Goal: Information Seeking & Learning: Compare options

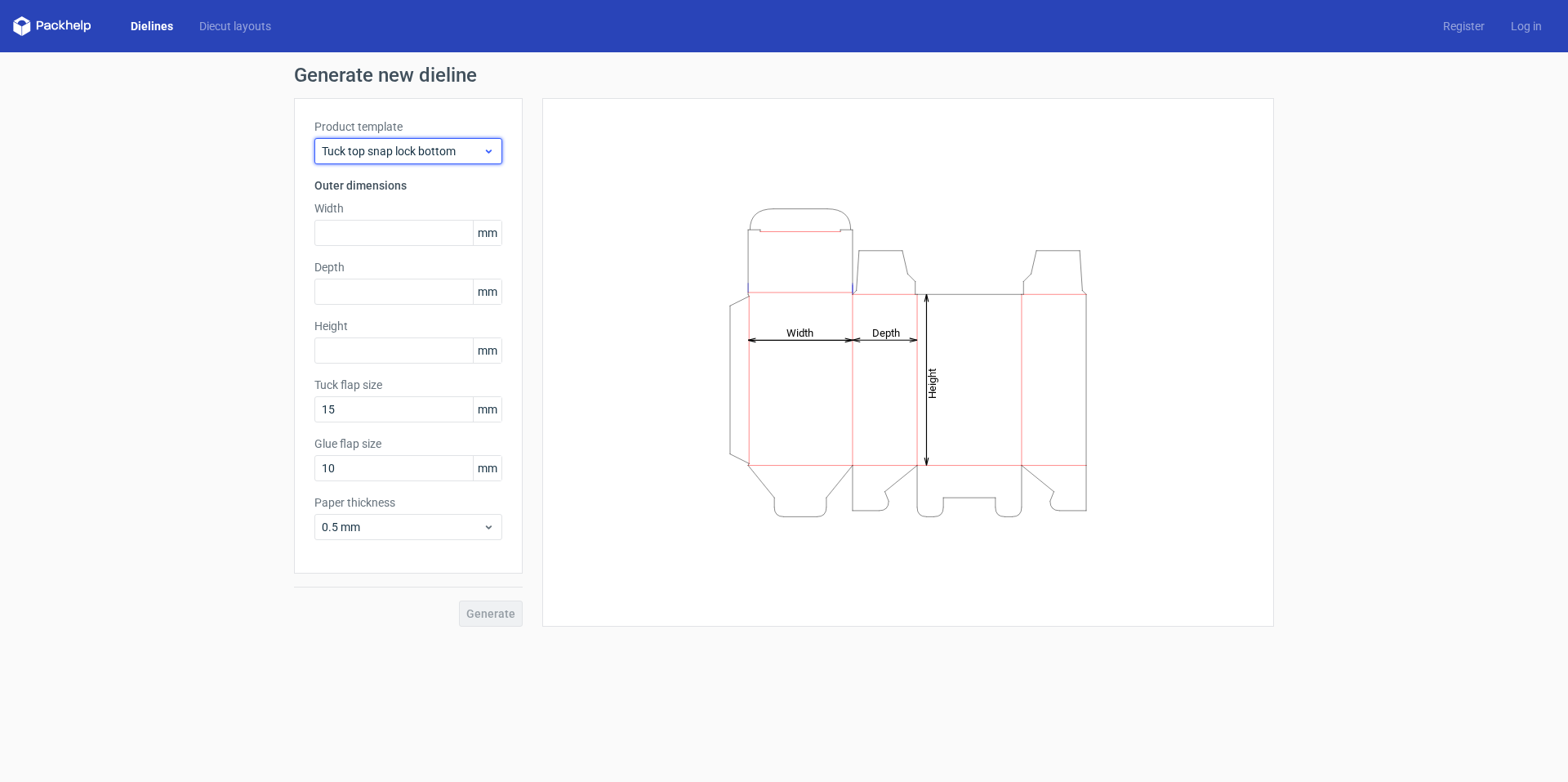
click at [362, 150] on span "Tuck top snap lock bottom" at bounding box center [402, 151] width 161 height 17
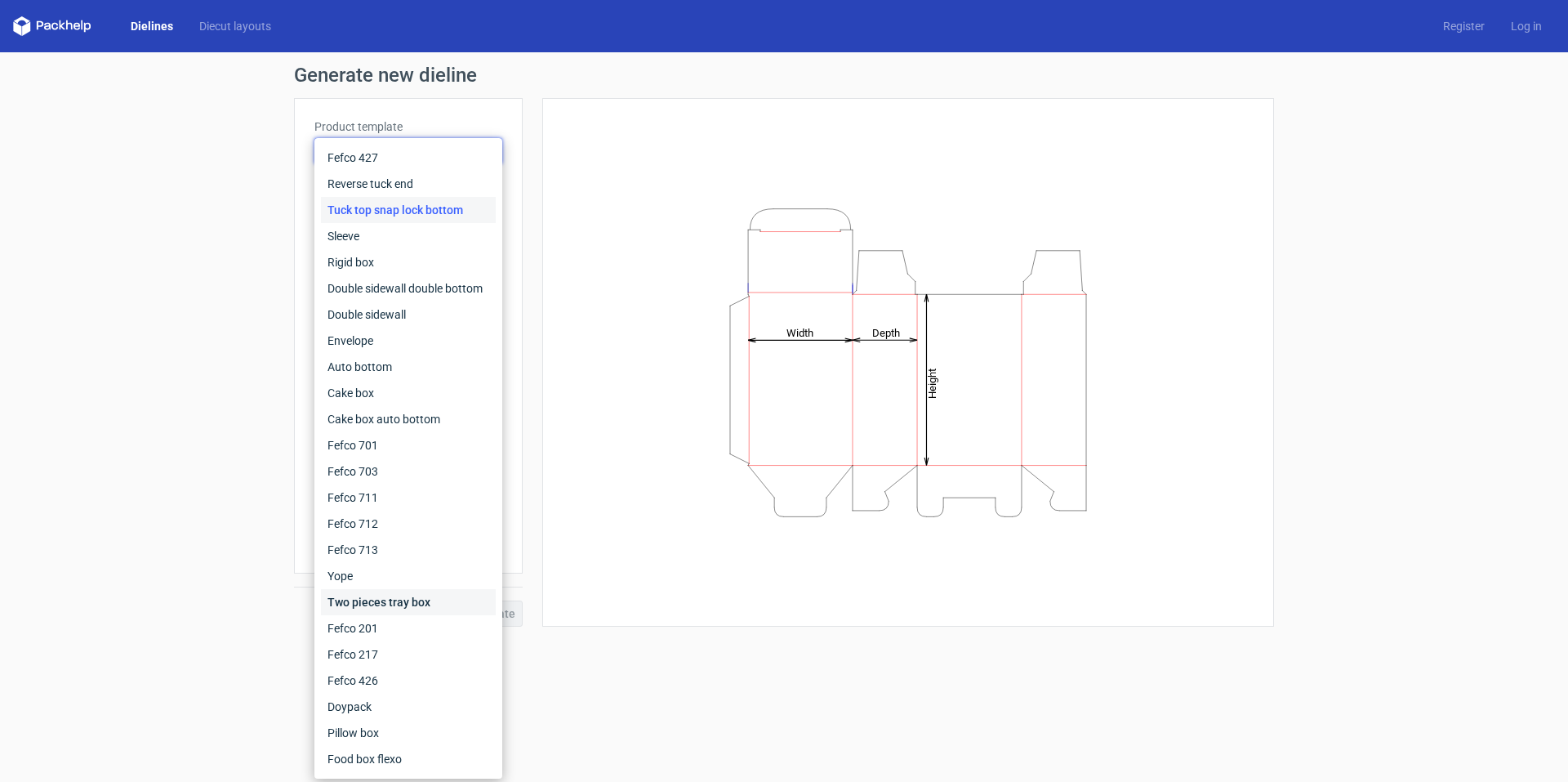
click at [392, 595] on div "Two pieces tray box" at bounding box center [408, 601] width 175 height 27
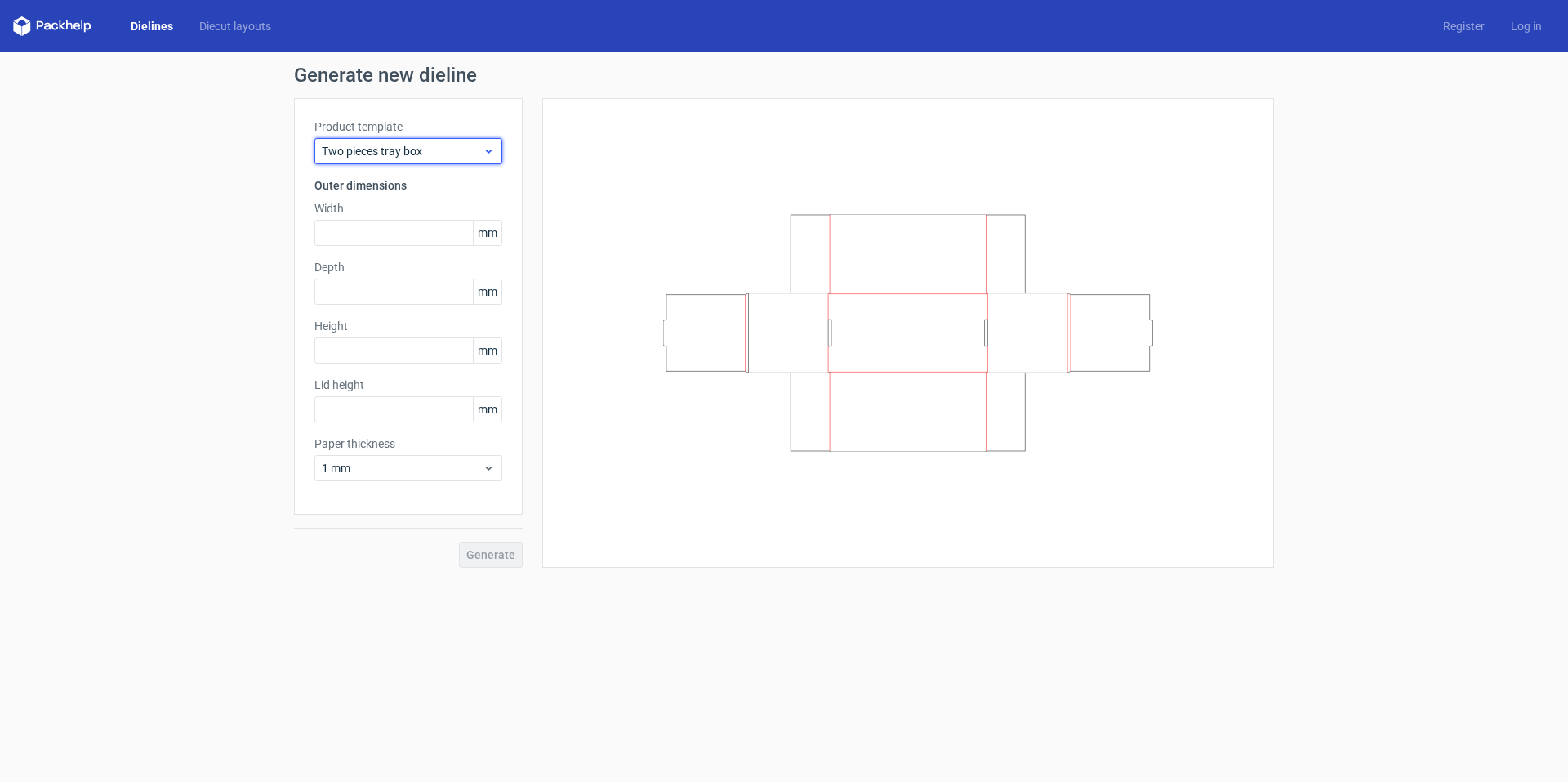
click at [414, 144] on span "Two pieces tray box" at bounding box center [402, 151] width 161 height 17
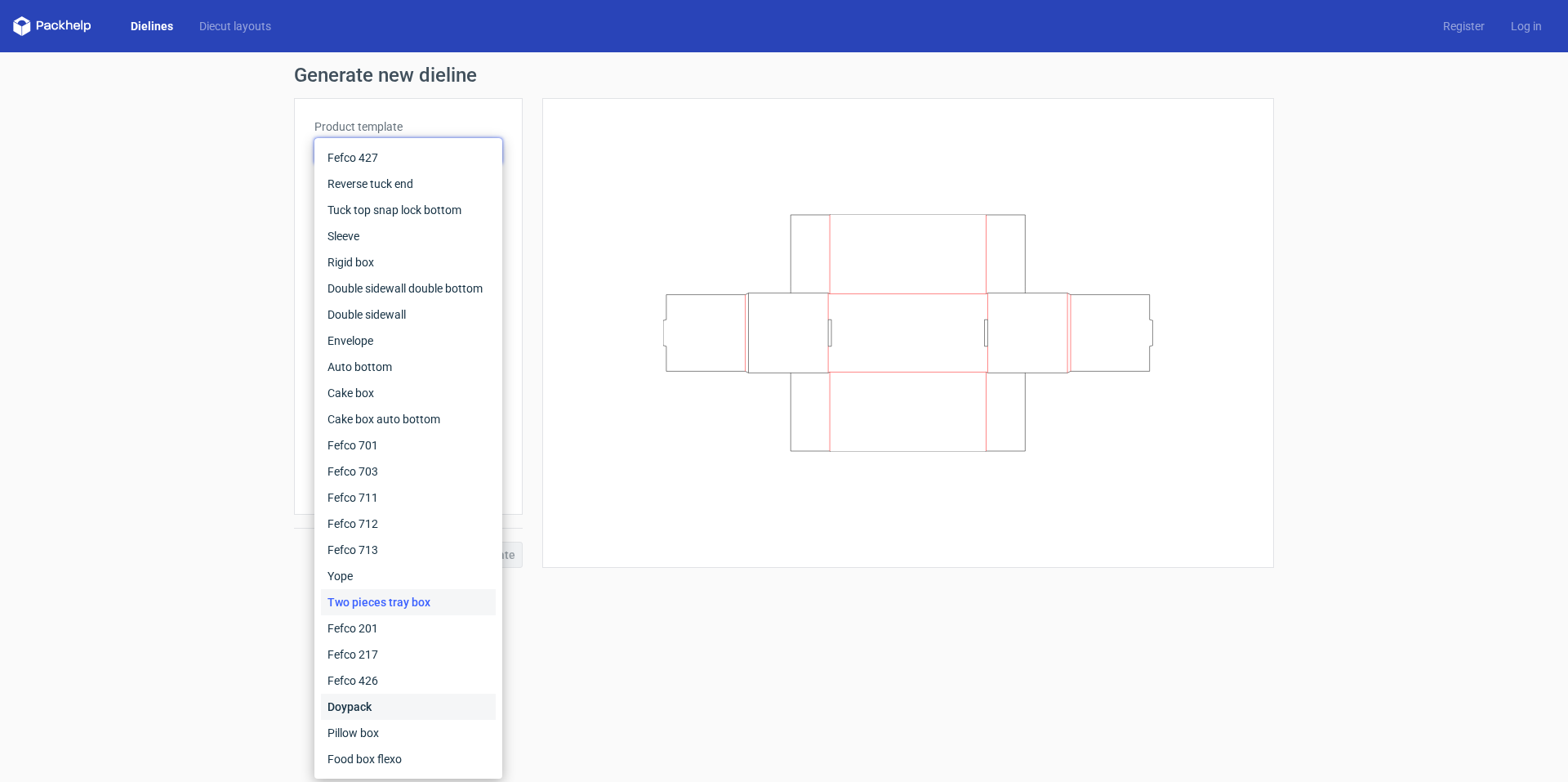
click at [378, 696] on div "Doypack" at bounding box center [408, 707] width 175 height 27
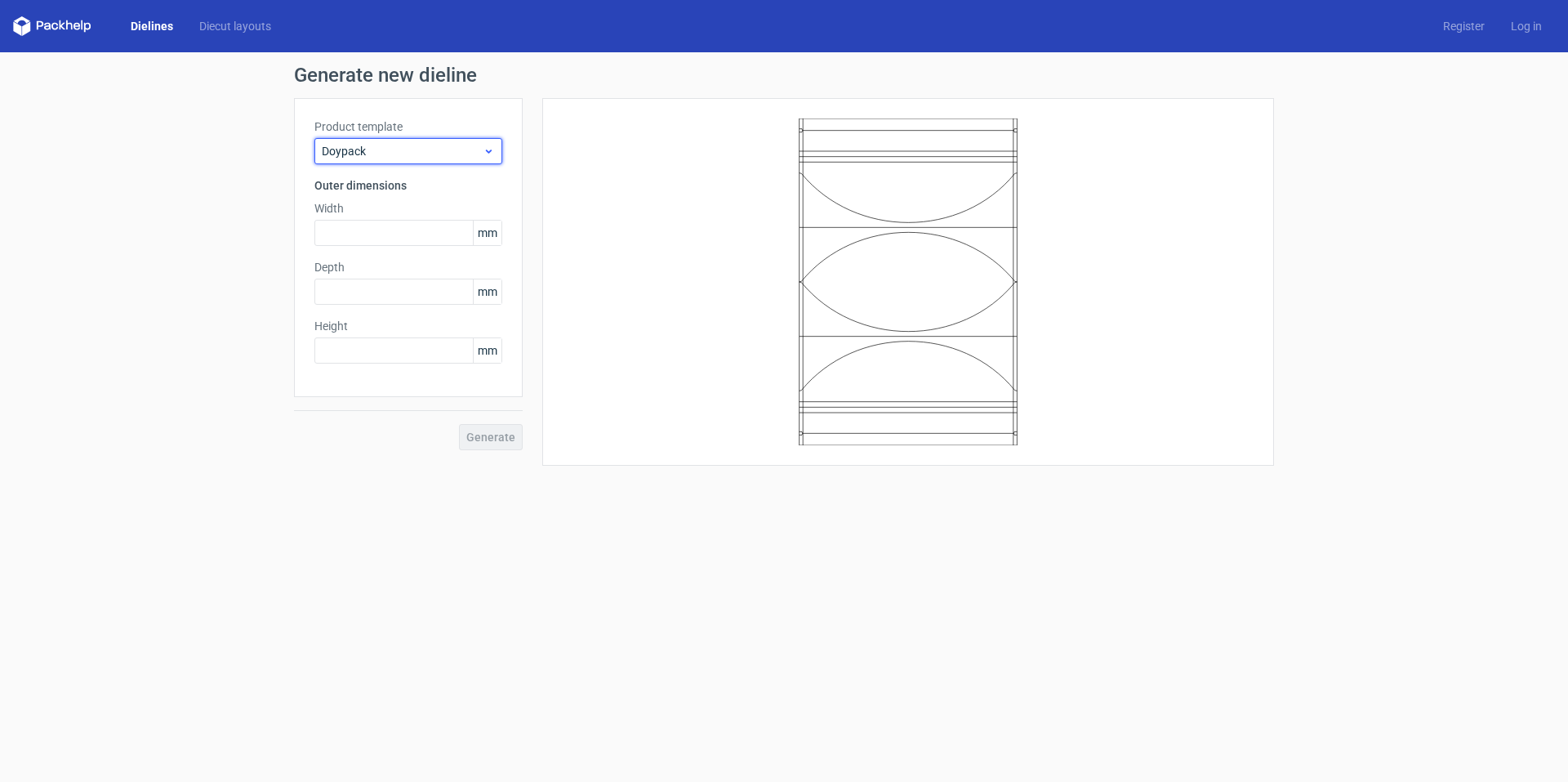
click at [397, 154] on span "Doypack" at bounding box center [402, 151] width 161 height 17
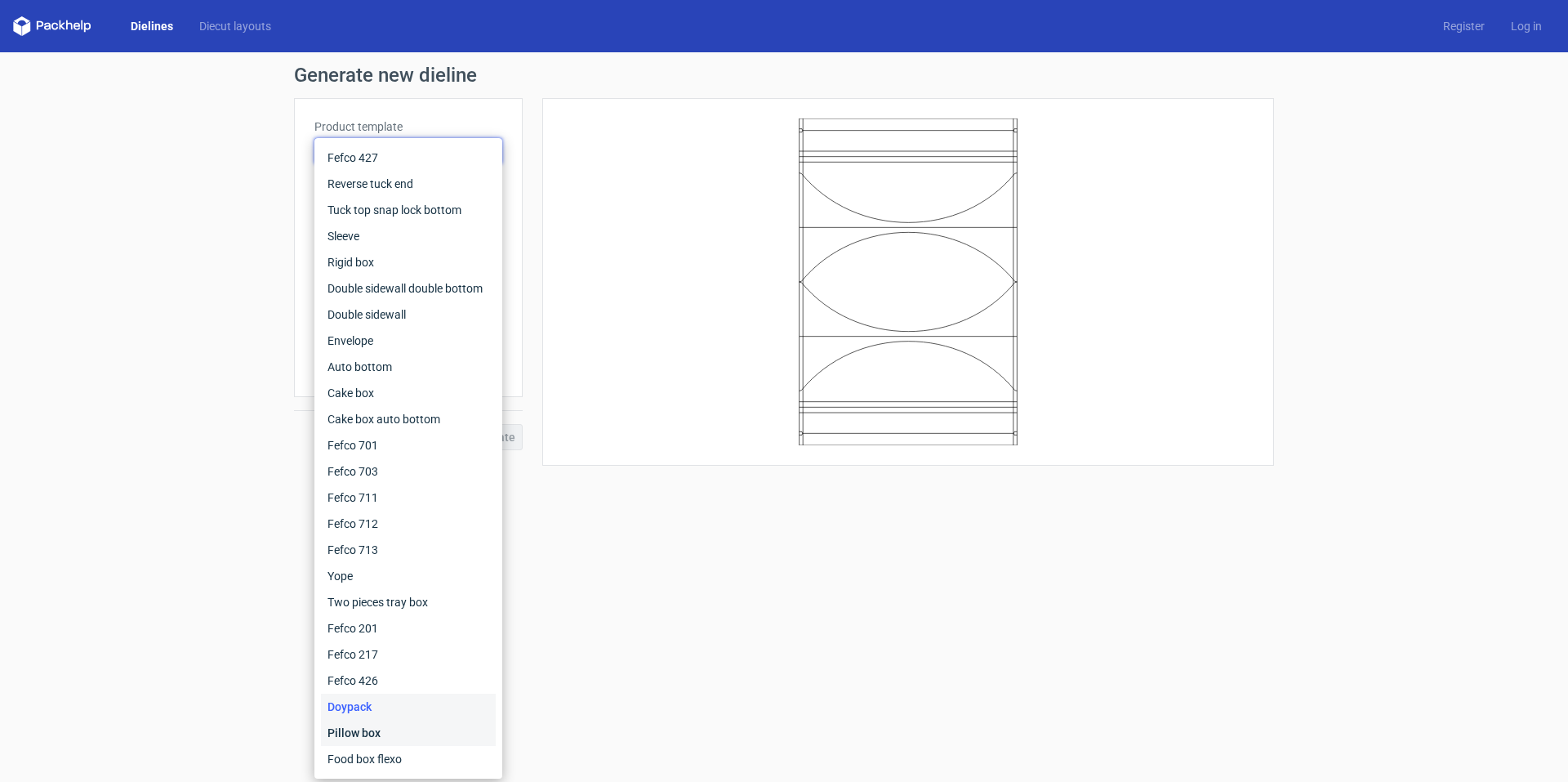
click at [359, 731] on div "Pillow box" at bounding box center [408, 732] width 175 height 27
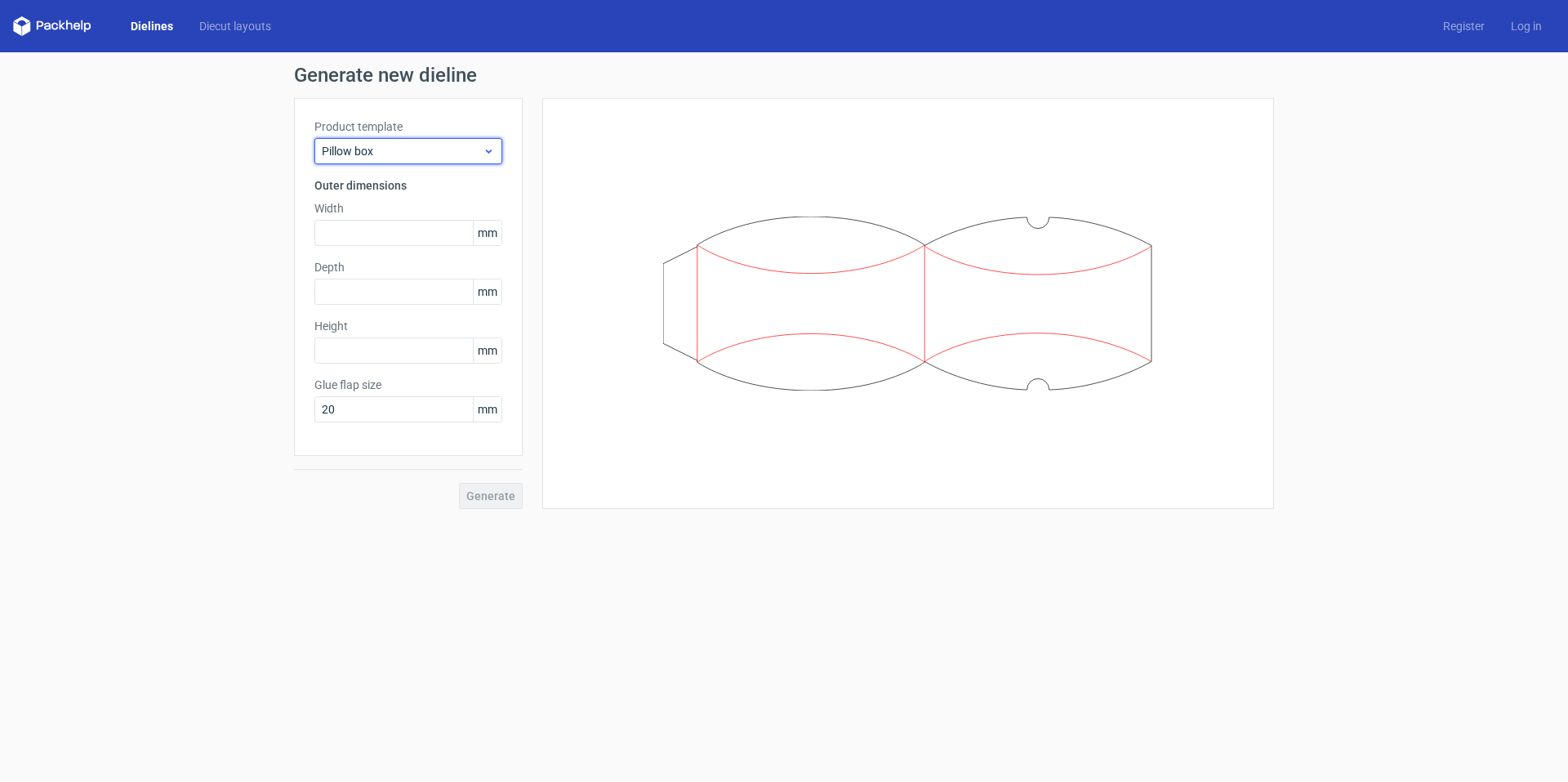
click at [416, 149] on span "Pillow box" at bounding box center [402, 151] width 161 height 17
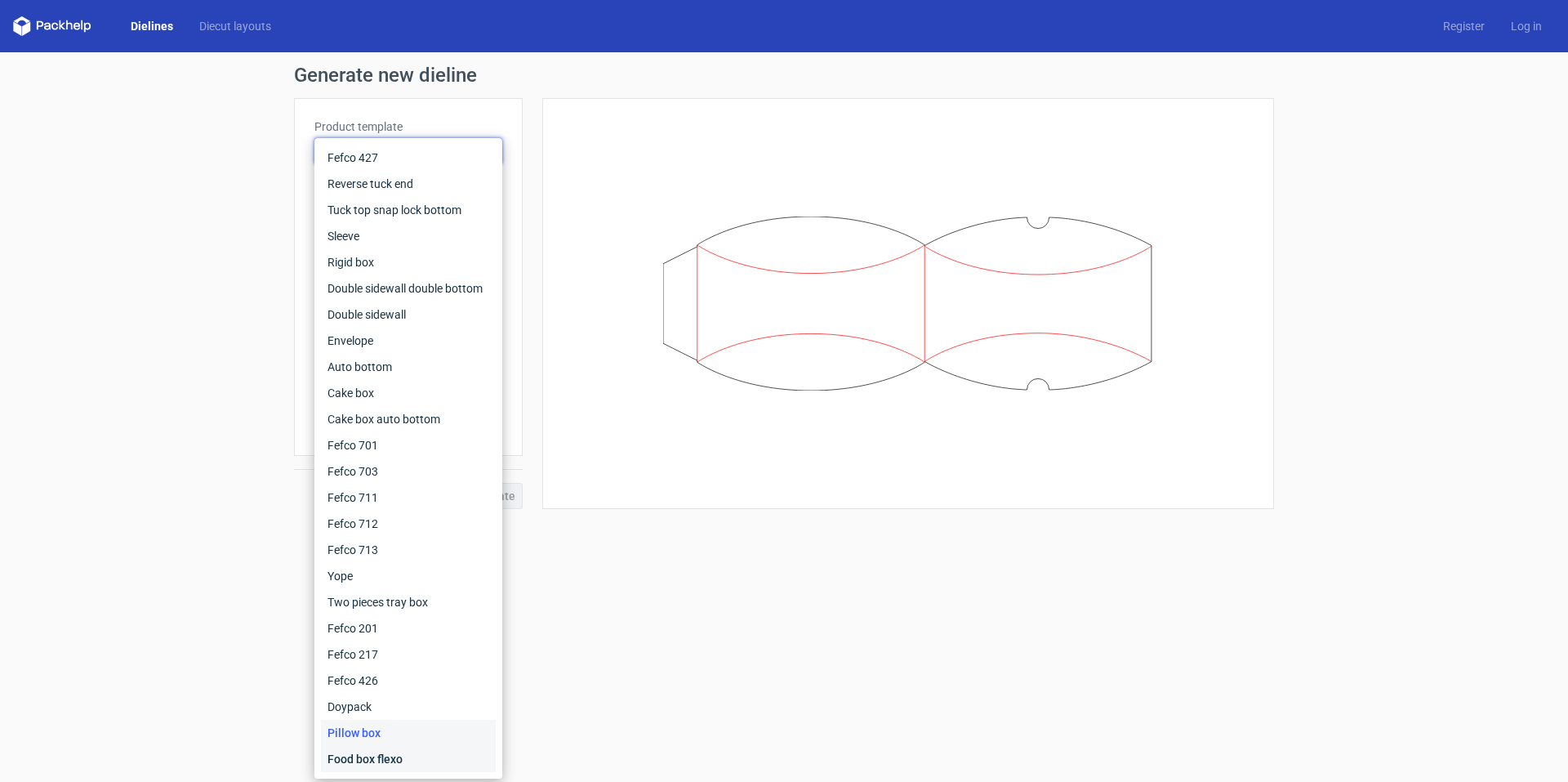
click at [349, 759] on div "Food box flexo" at bounding box center [408, 759] width 175 height 27
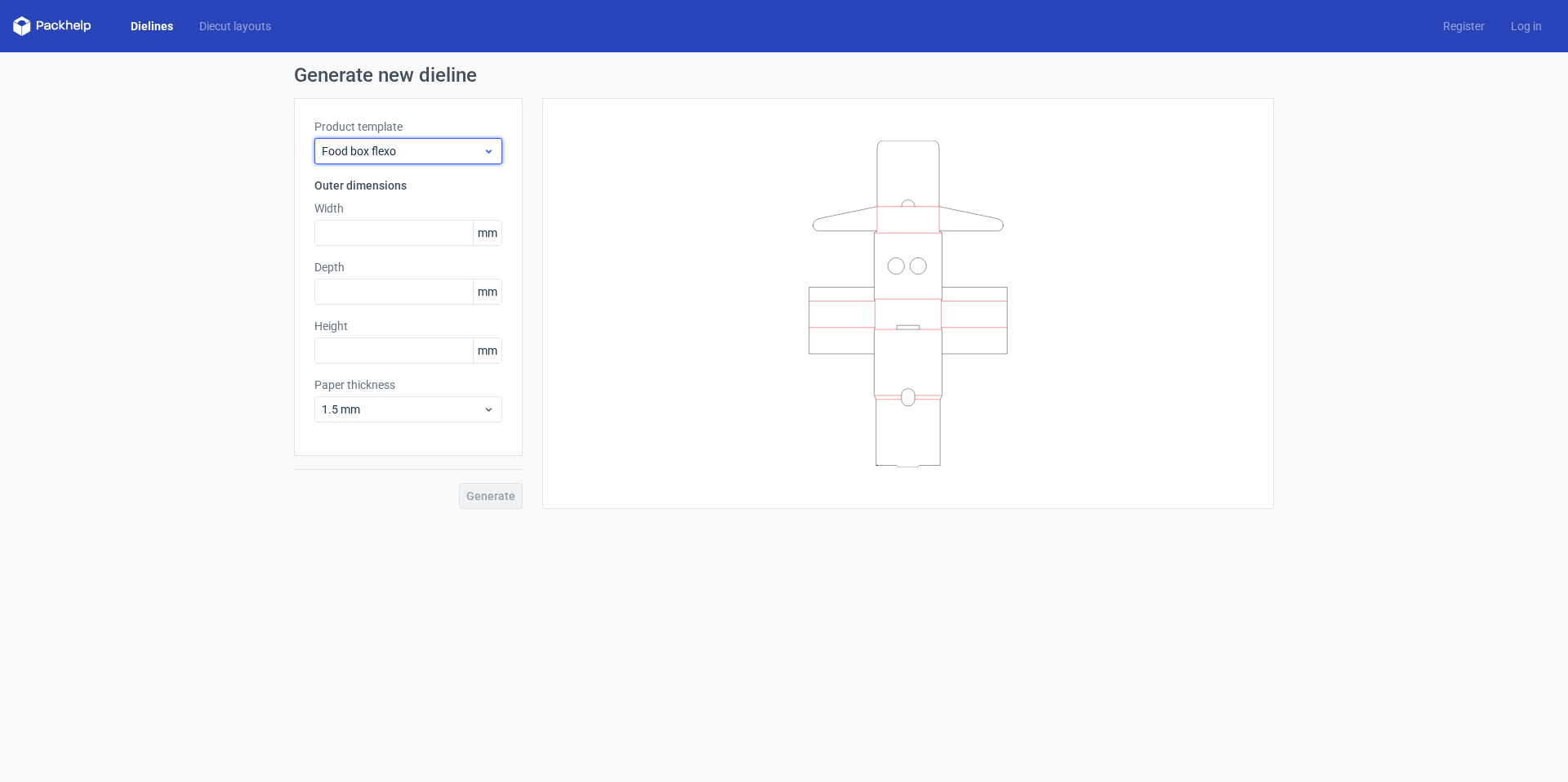
click at [426, 138] on div "Food box flexo" at bounding box center [408, 151] width 188 height 27
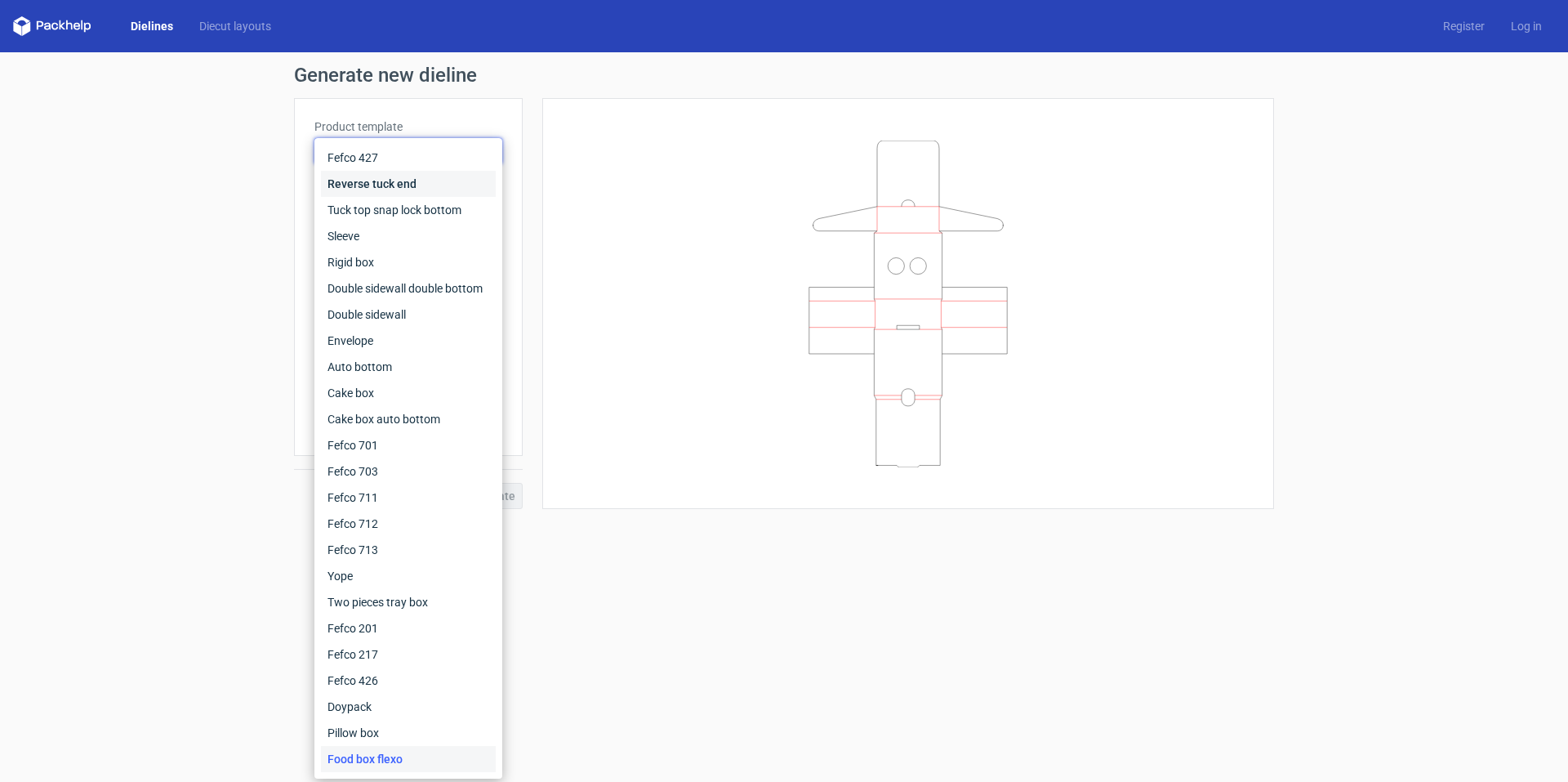
click at [402, 182] on div "Reverse tuck end" at bounding box center [408, 183] width 175 height 27
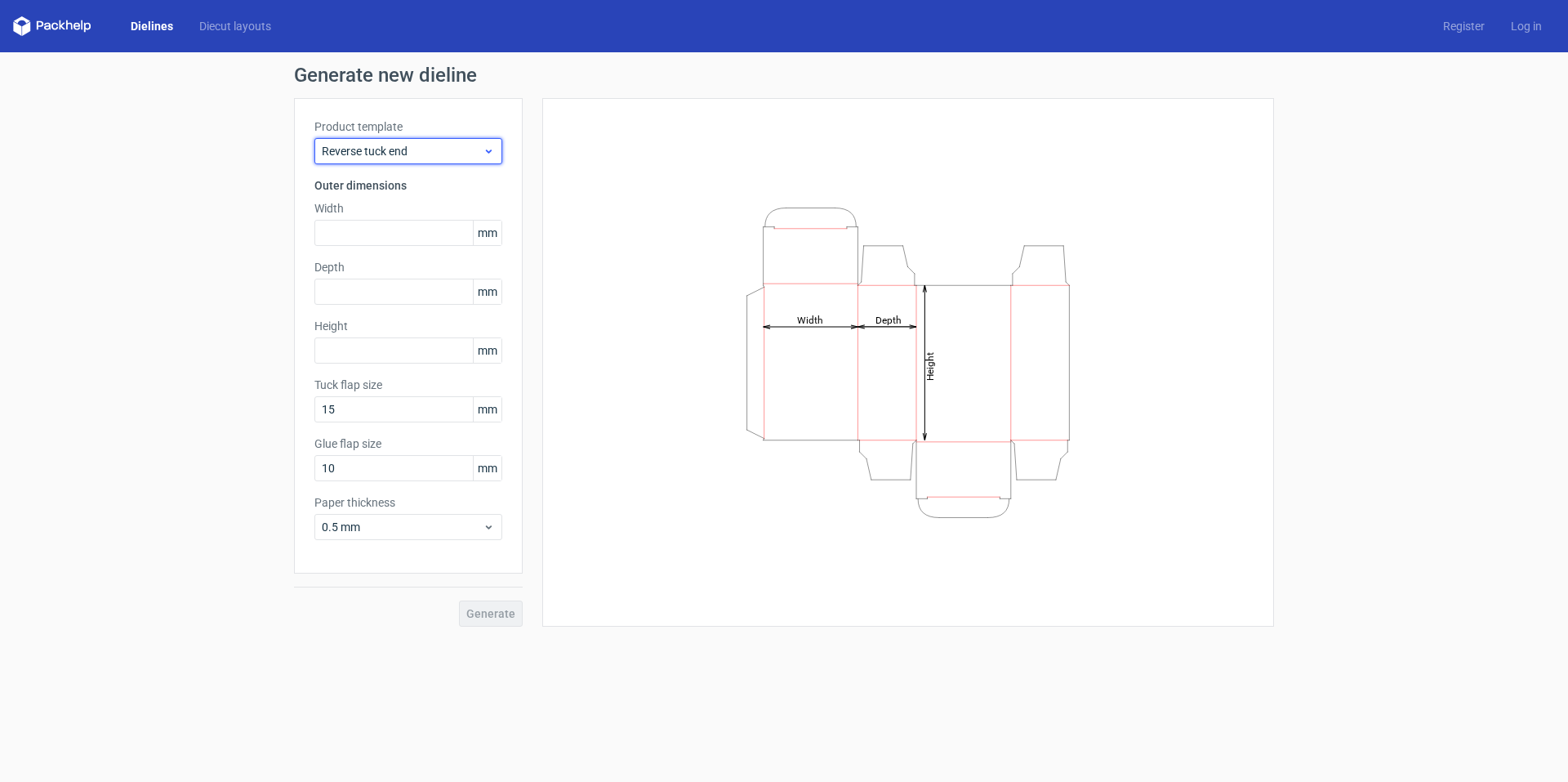
click at [393, 147] on span "Reverse tuck end" at bounding box center [402, 151] width 161 height 17
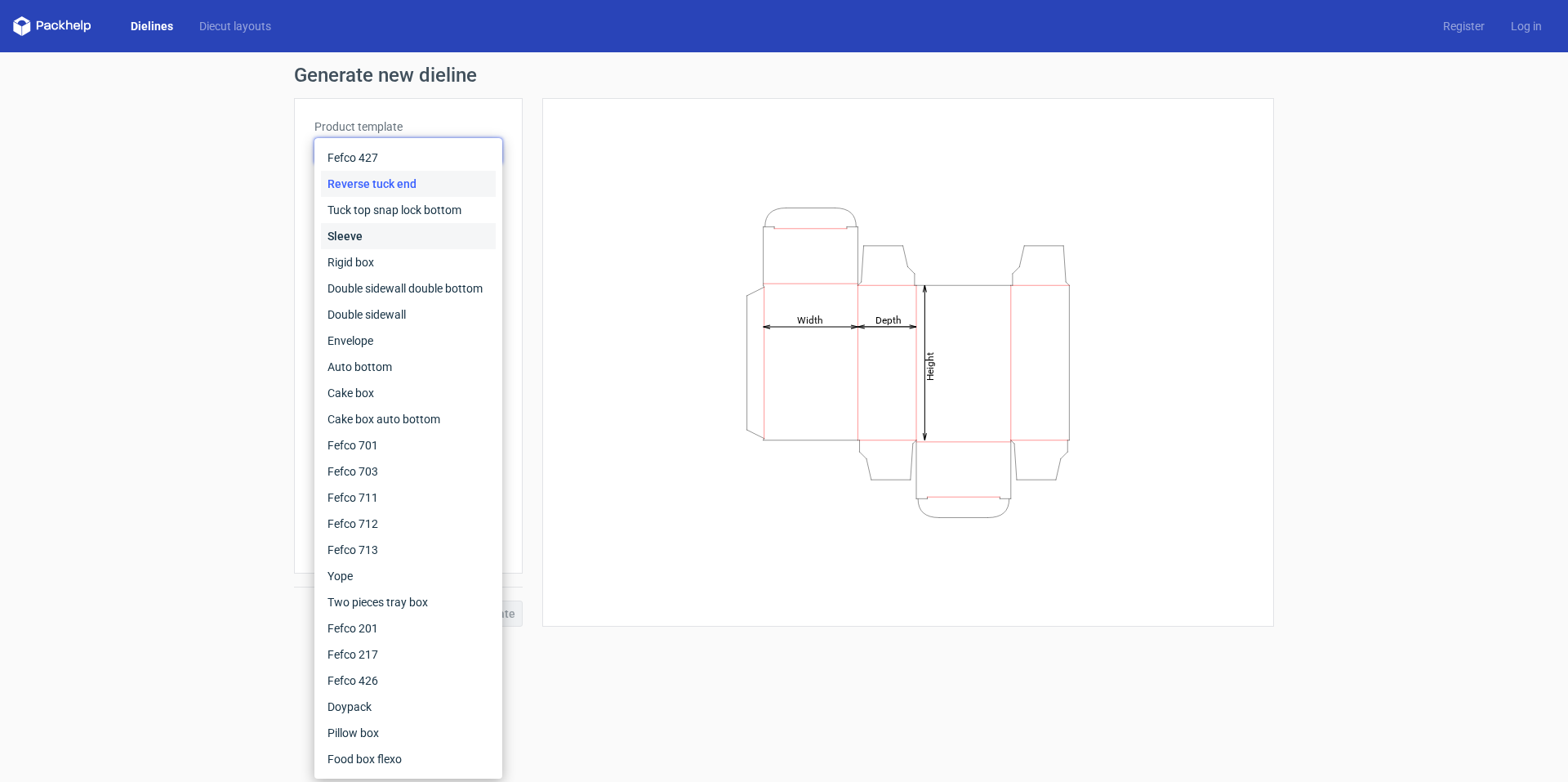
click at [371, 230] on div "Sleeve" at bounding box center [408, 236] width 175 height 27
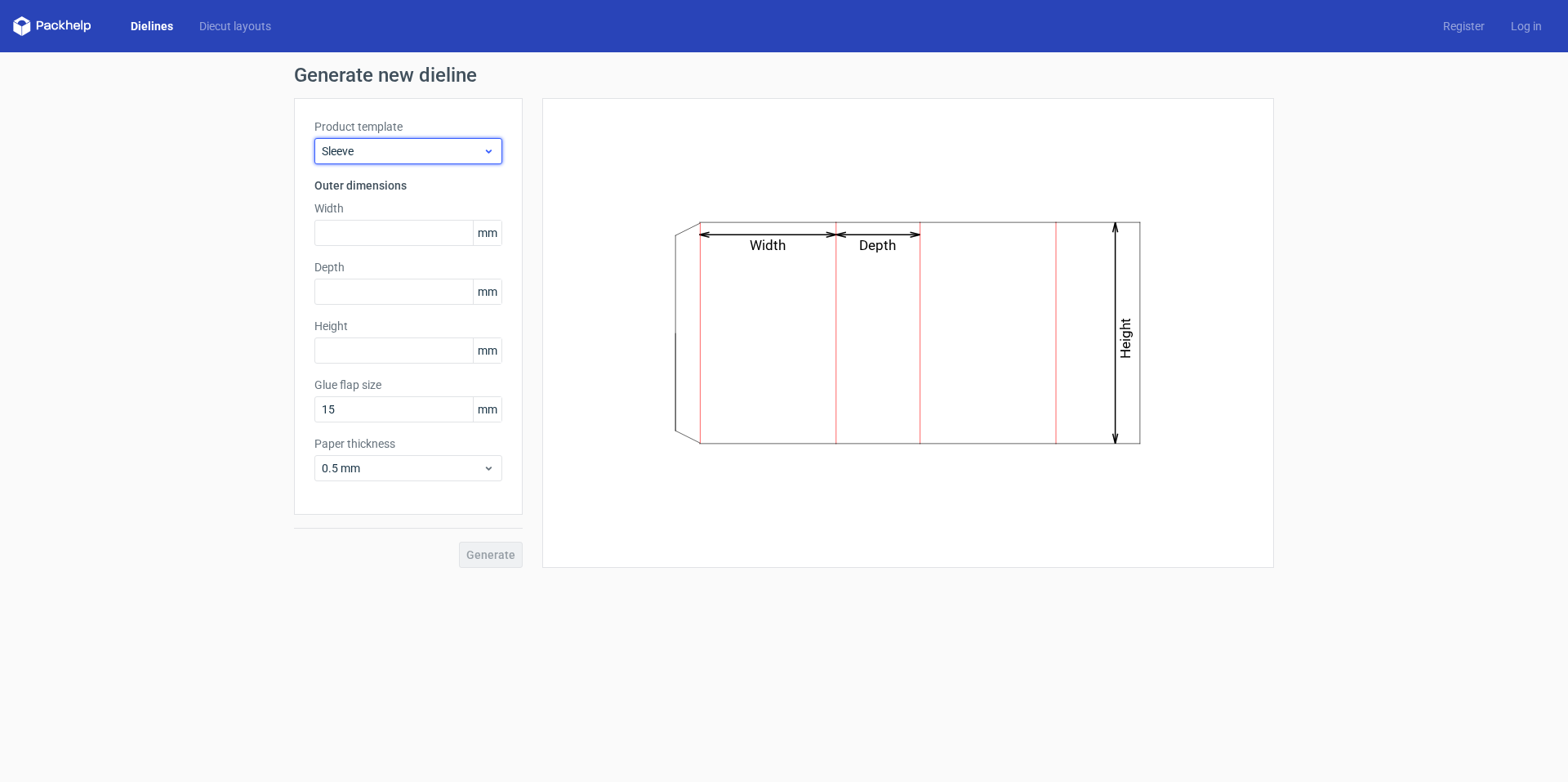
click at [385, 146] on span "Sleeve" at bounding box center [402, 151] width 161 height 17
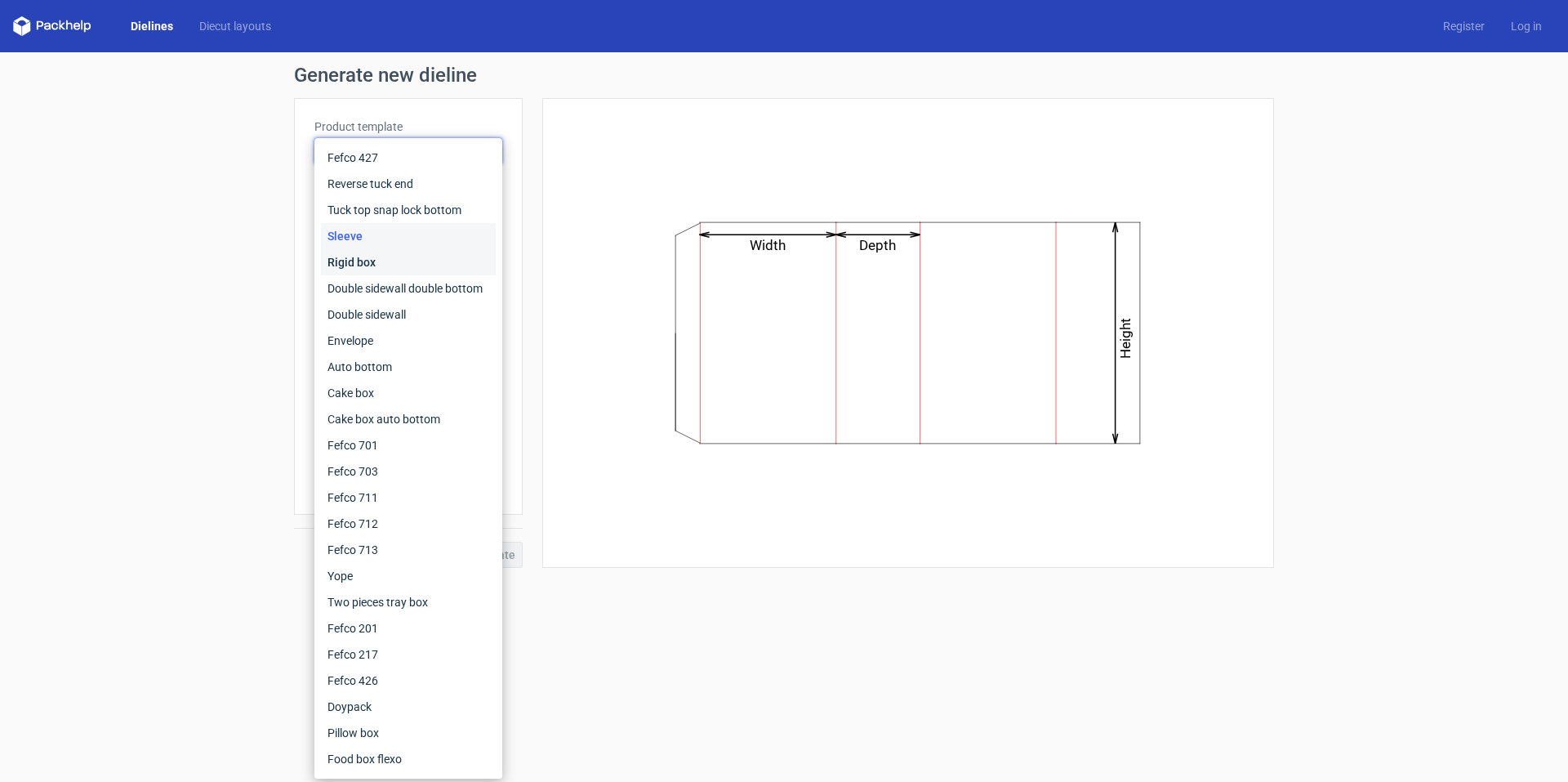
click at [364, 260] on div "Rigid box" at bounding box center [408, 262] width 175 height 27
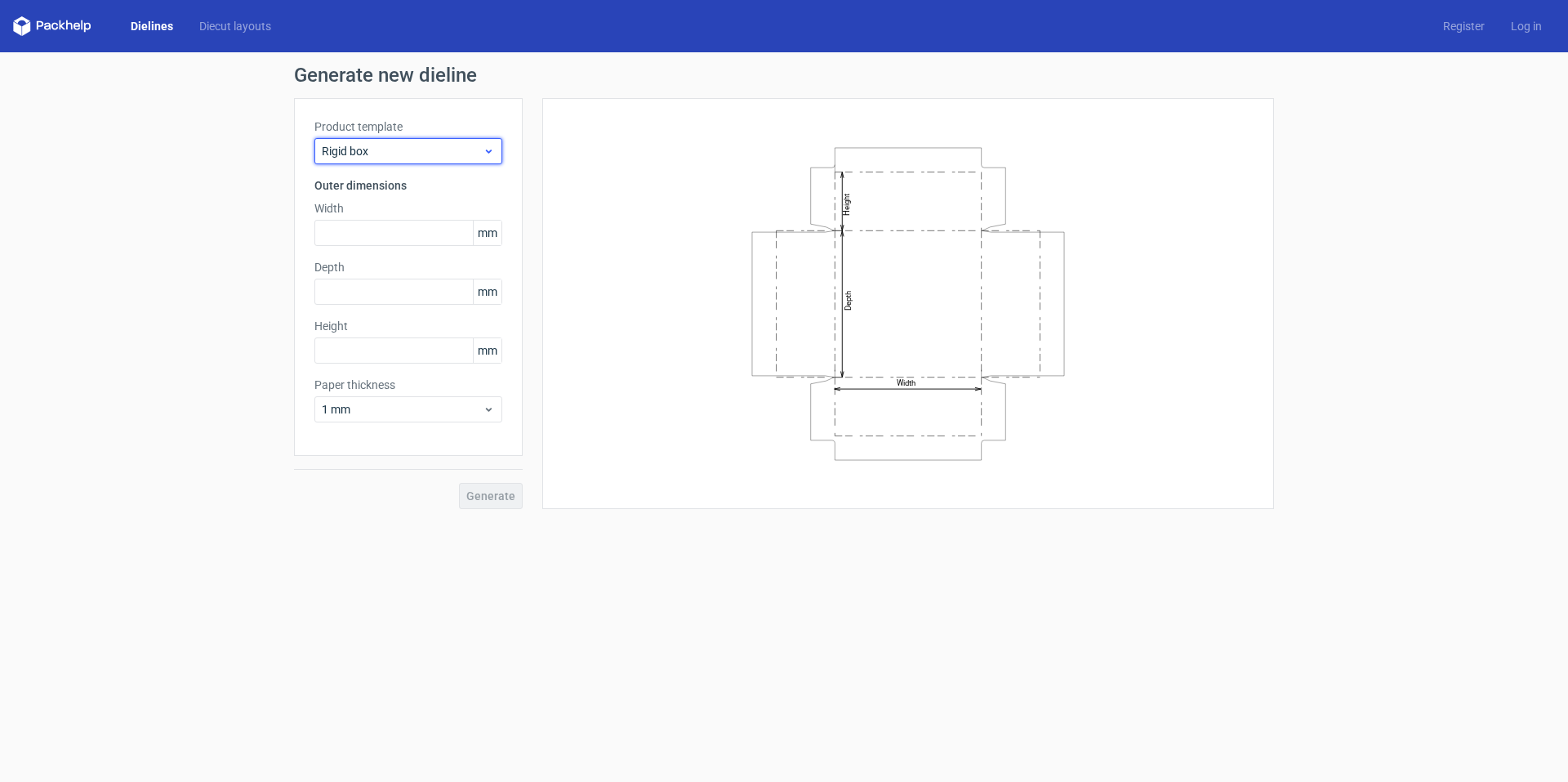
click at [384, 156] on span "Rigid box" at bounding box center [402, 151] width 161 height 17
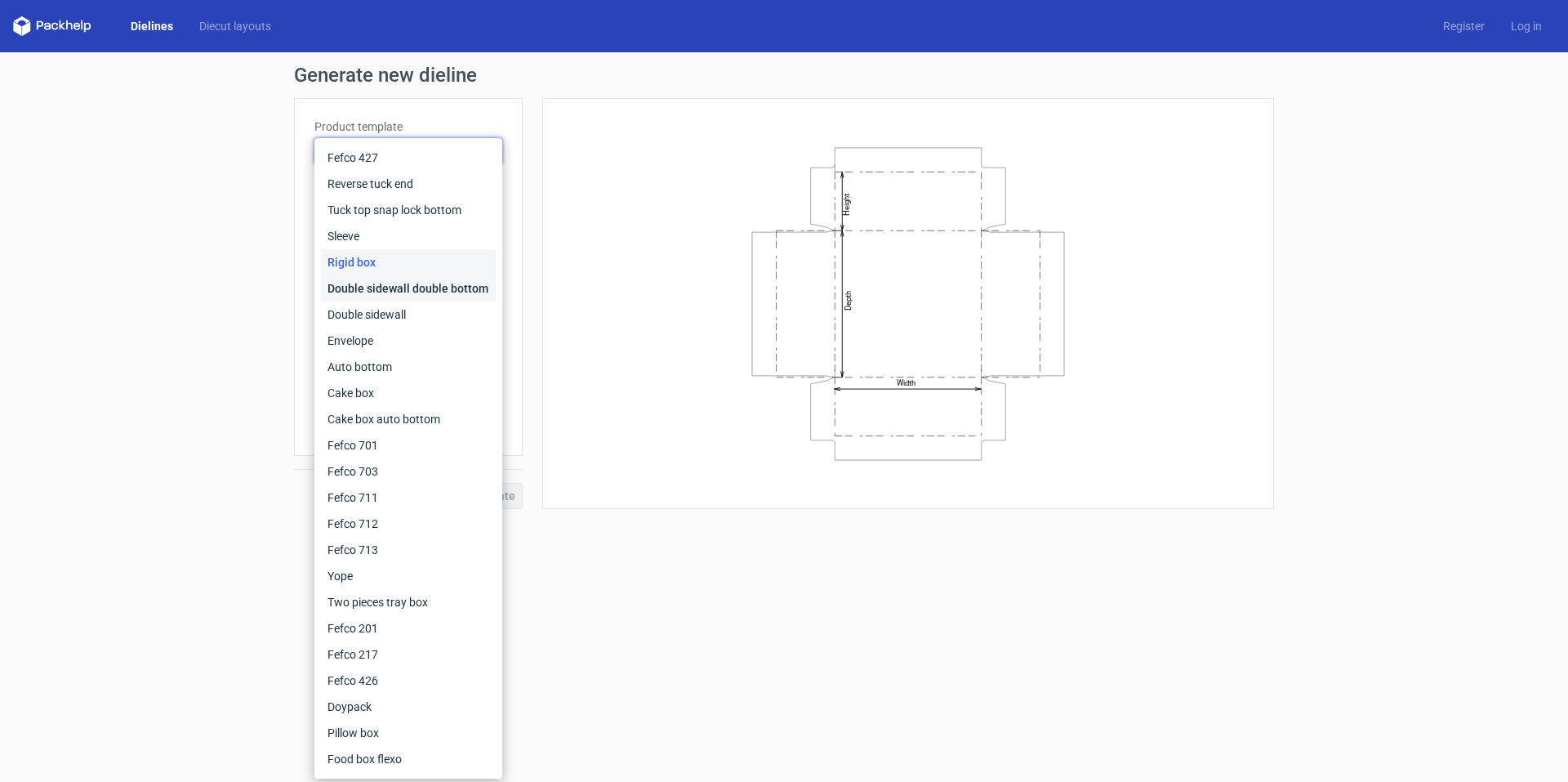
click at [378, 289] on div "Double sidewall double bottom" at bounding box center [408, 288] width 175 height 27
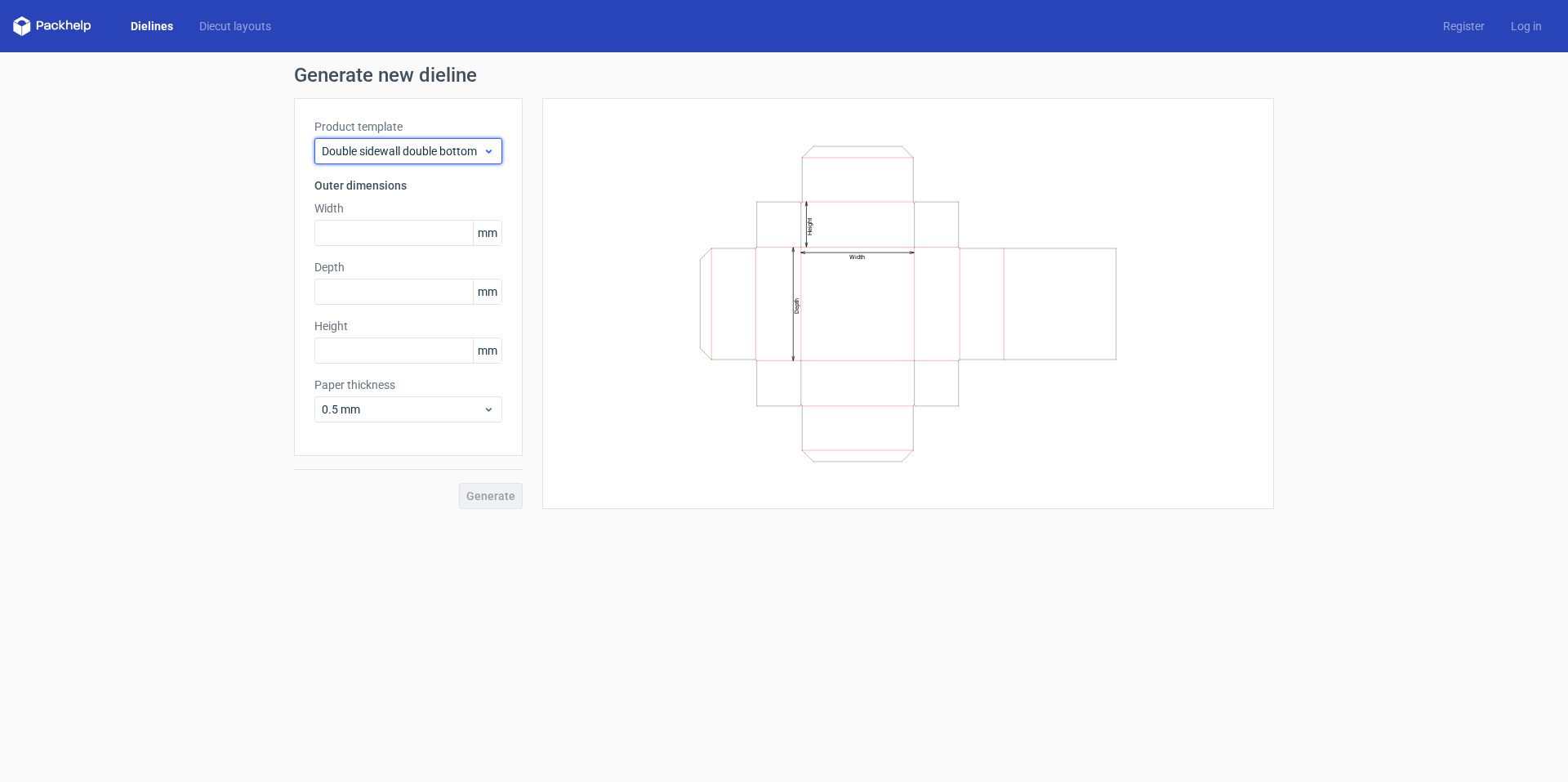
click at [394, 149] on span "Double sidewall double bottom" at bounding box center [402, 151] width 161 height 17
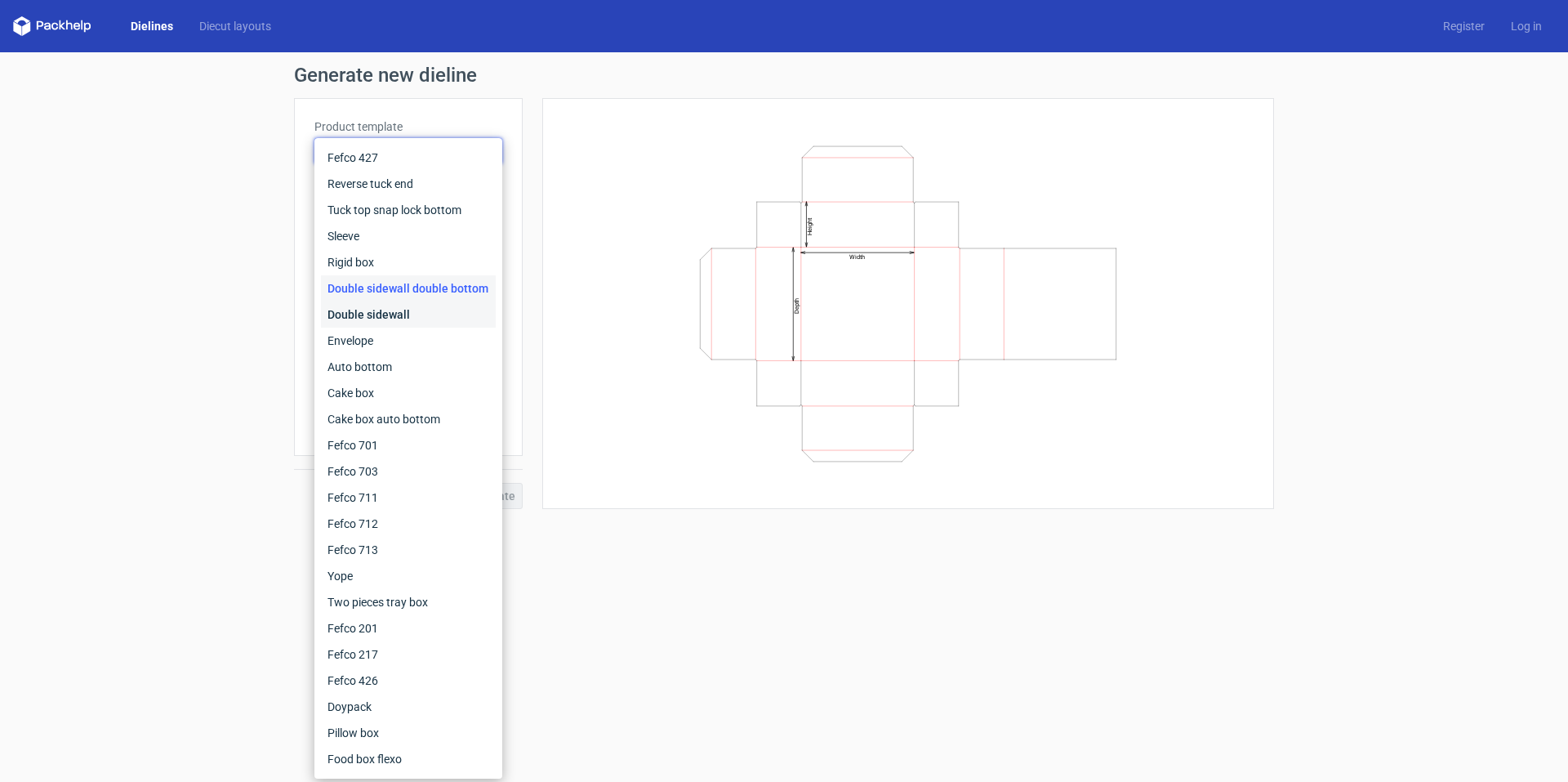
click at [361, 307] on div "Double sidewall" at bounding box center [408, 314] width 175 height 27
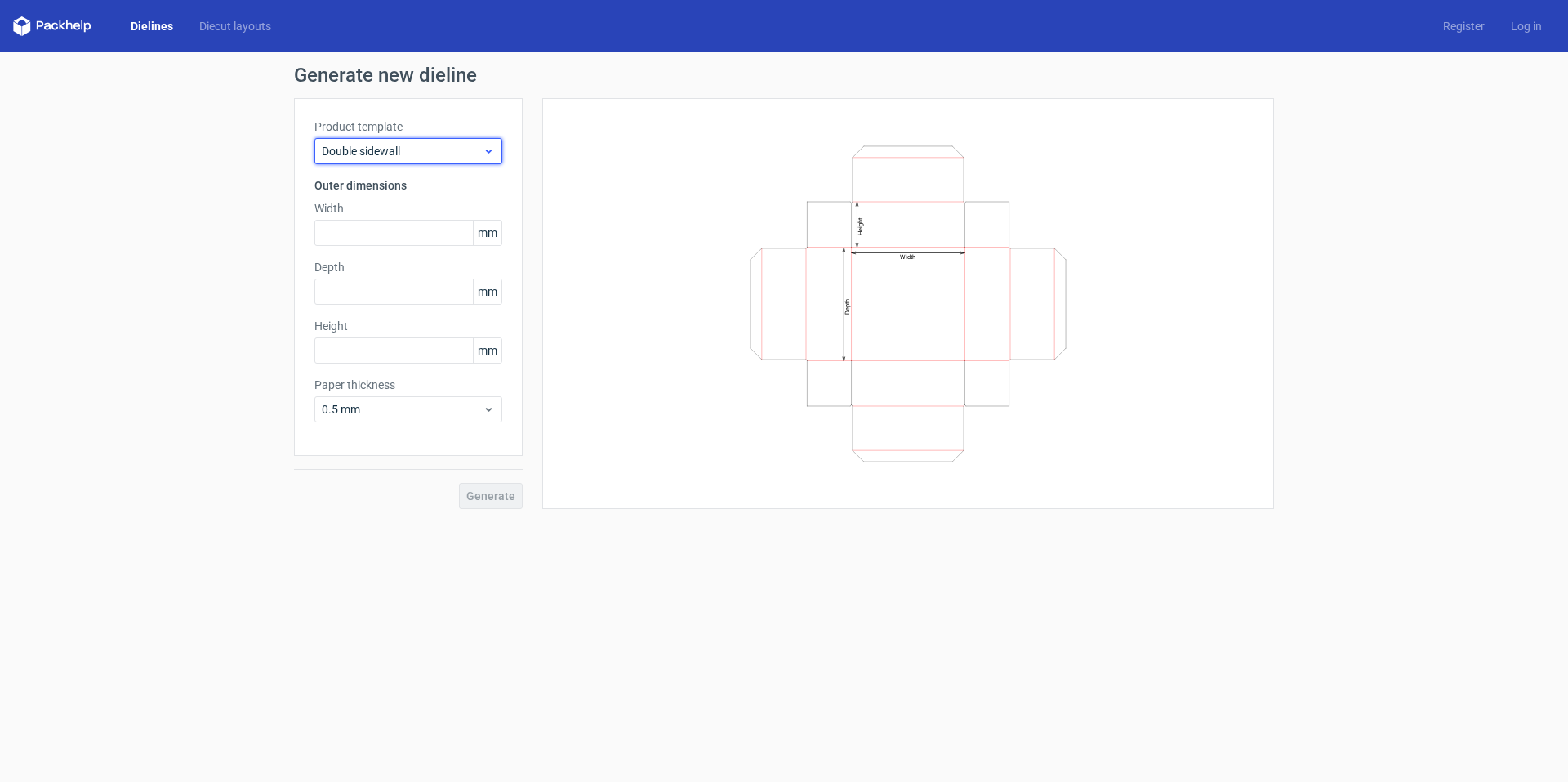
click at [378, 147] on span "Double sidewall" at bounding box center [402, 151] width 161 height 17
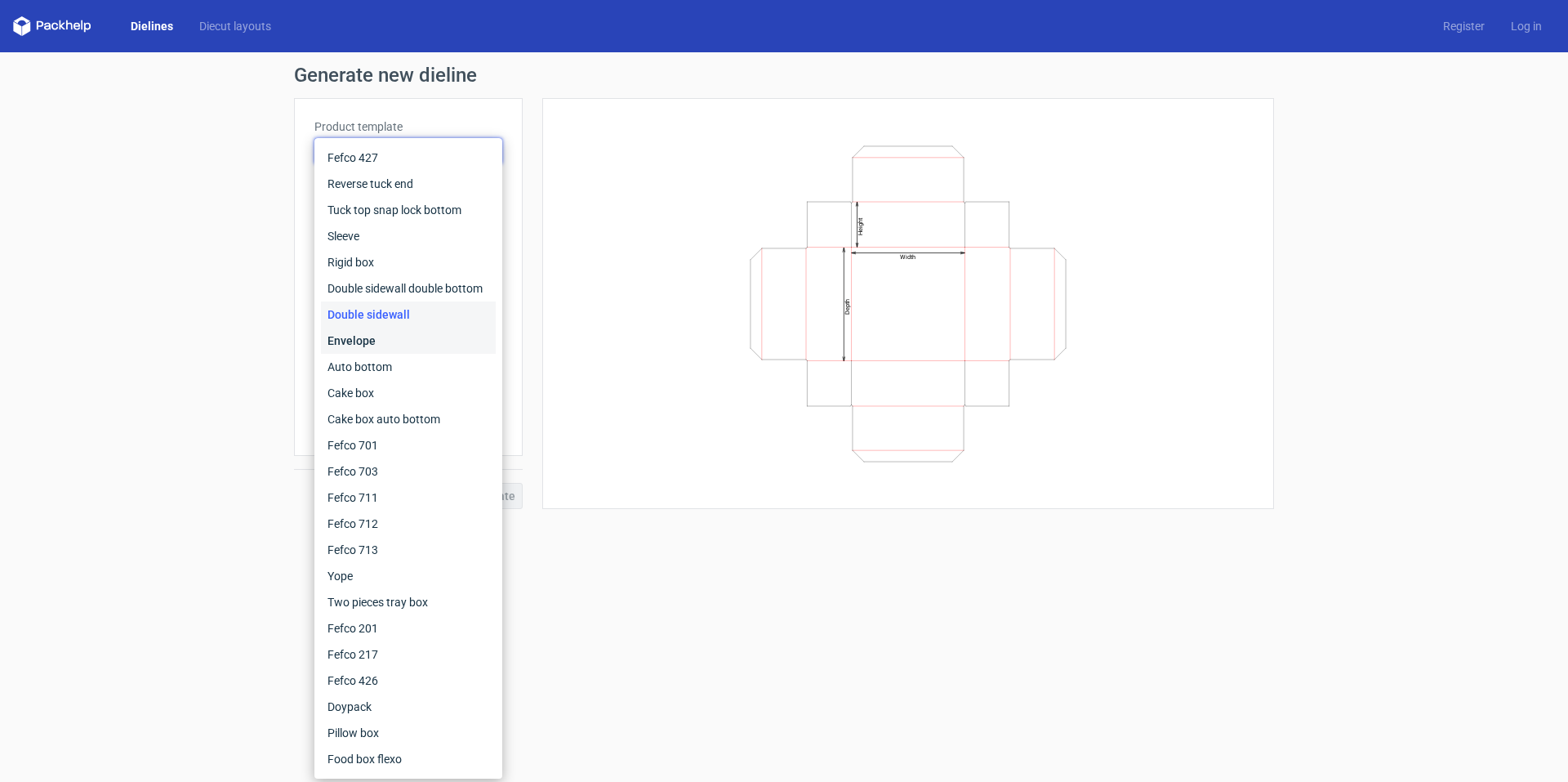
click at [371, 345] on div "Envelope" at bounding box center [408, 340] width 175 height 27
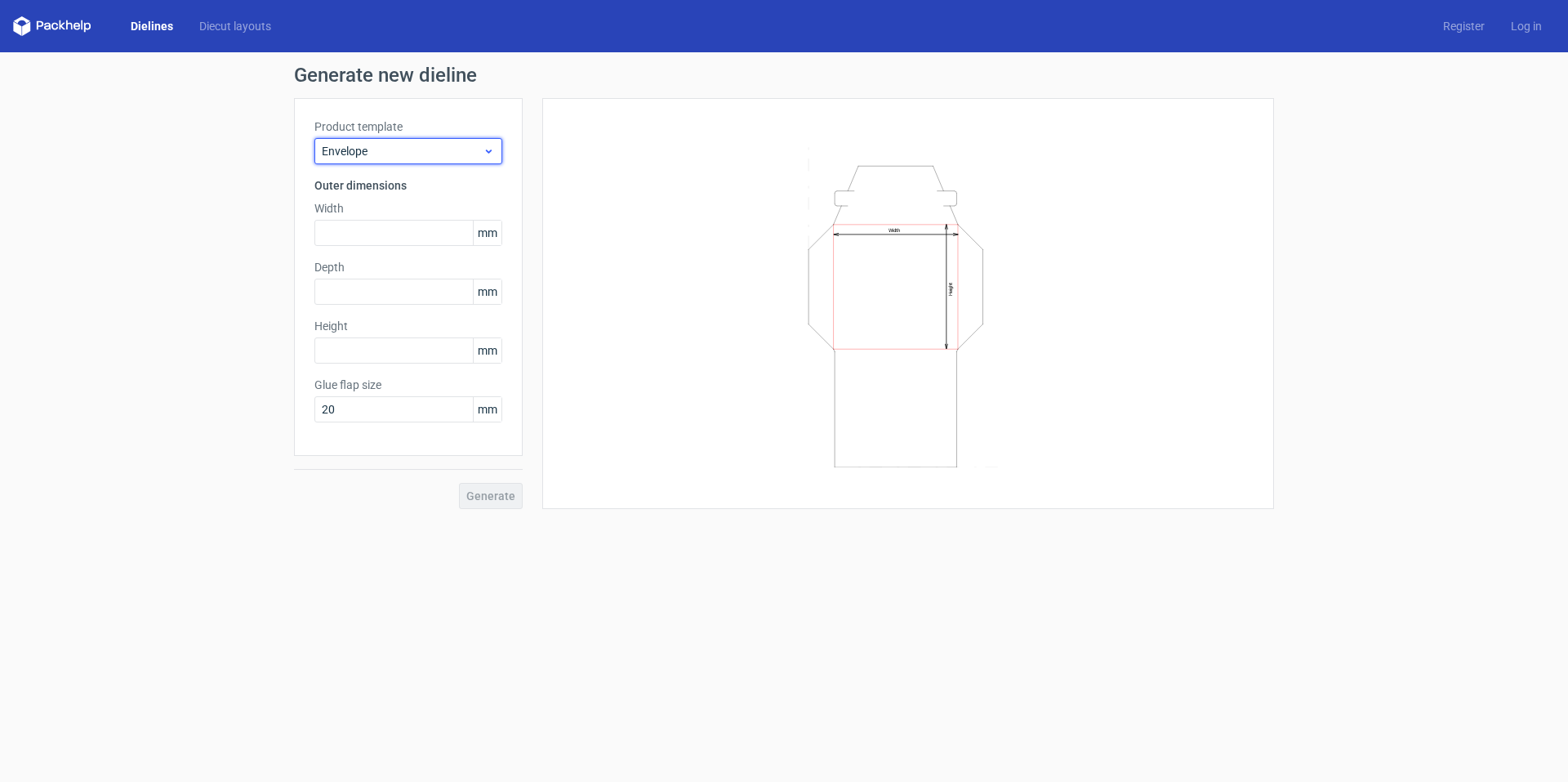
click at [381, 142] on div "Envelope" at bounding box center [408, 151] width 188 height 27
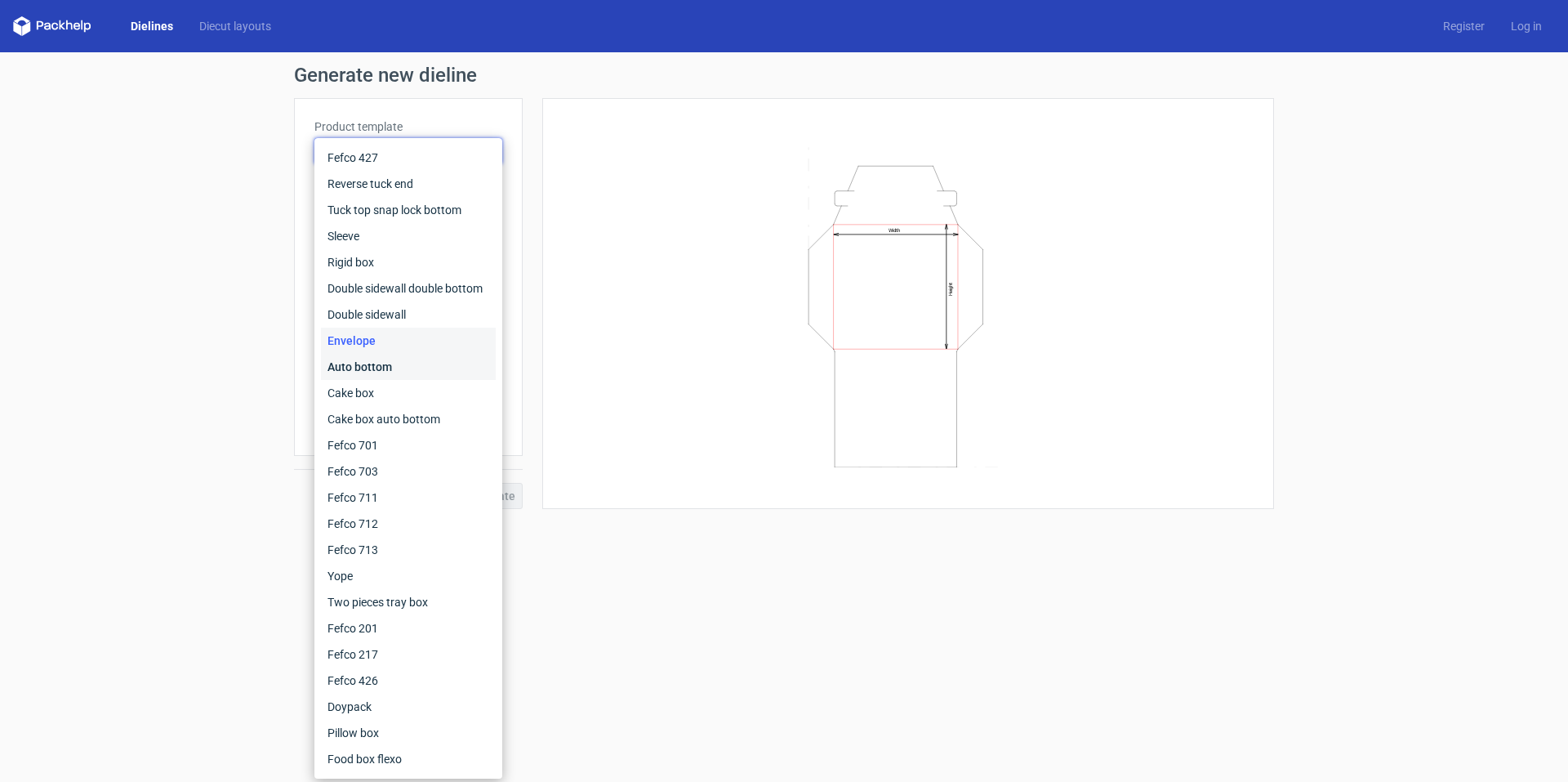
click at [349, 370] on div "Auto bottom" at bounding box center [408, 367] width 175 height 27
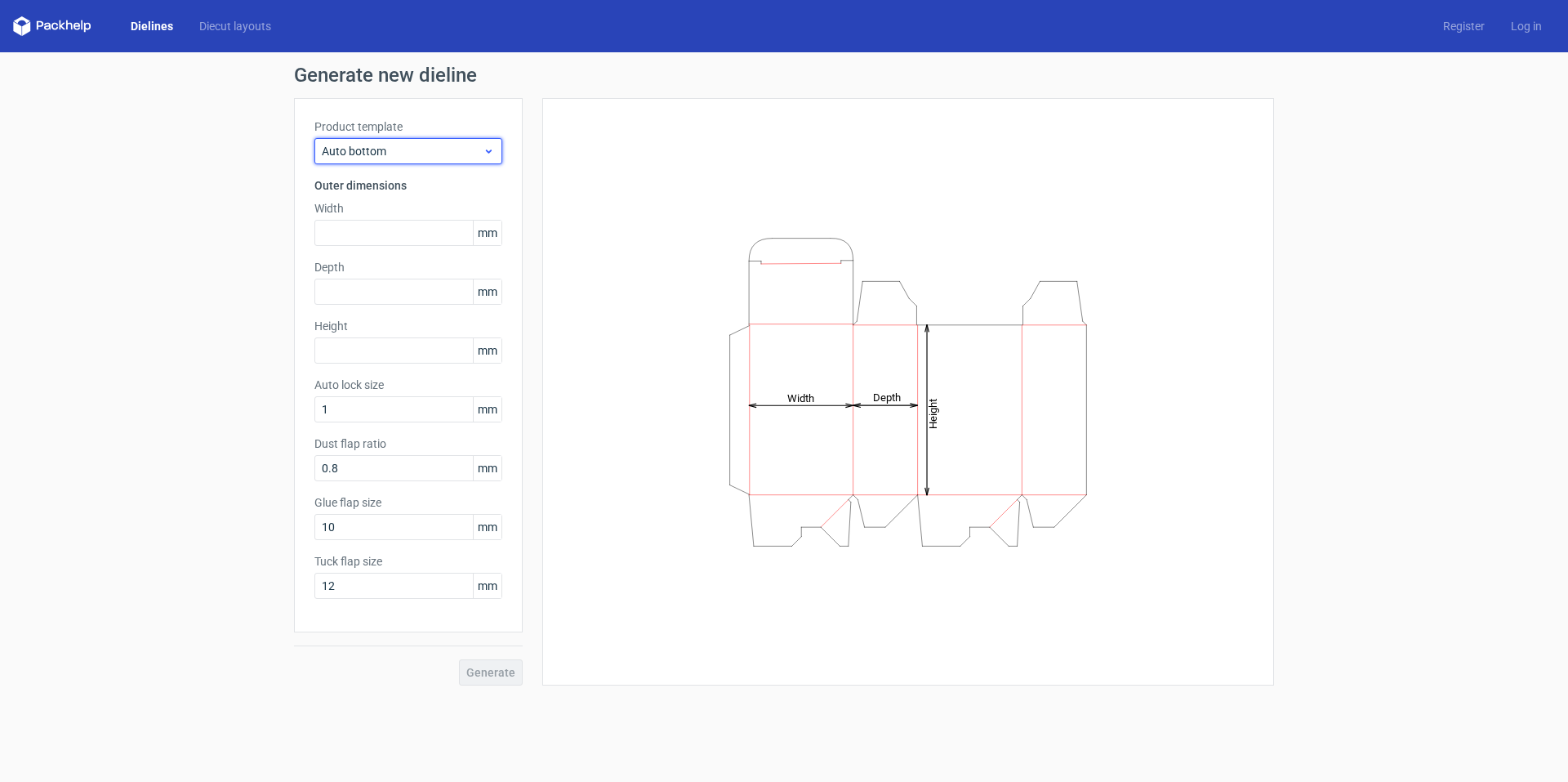
click at [374, 156] on span "Auto bottom" at bounding box center [402, 151] width 161 height 17
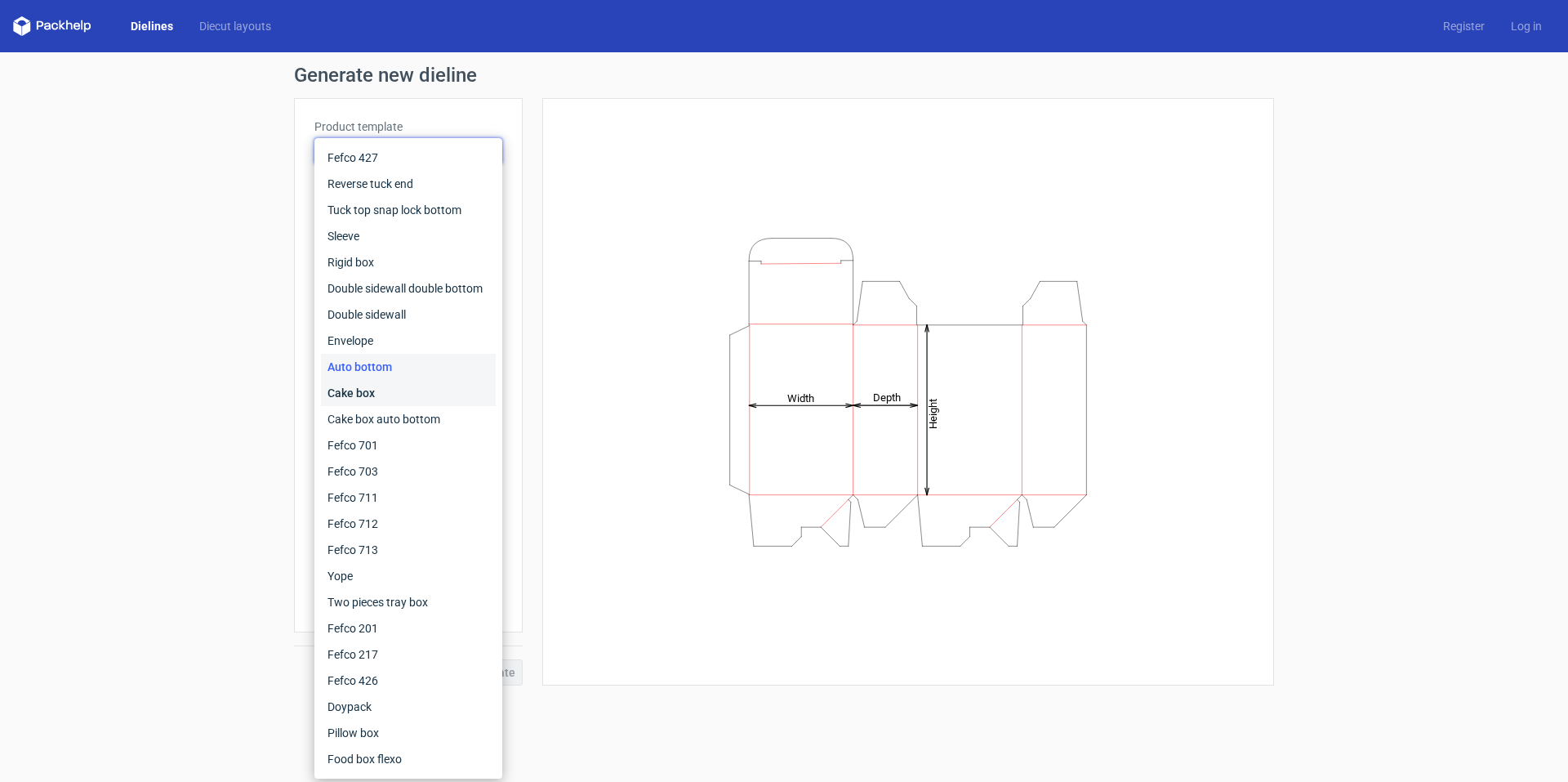
click at [366, 394] on div "Cake box" at bounding box center [408, 392] width 175 height 27
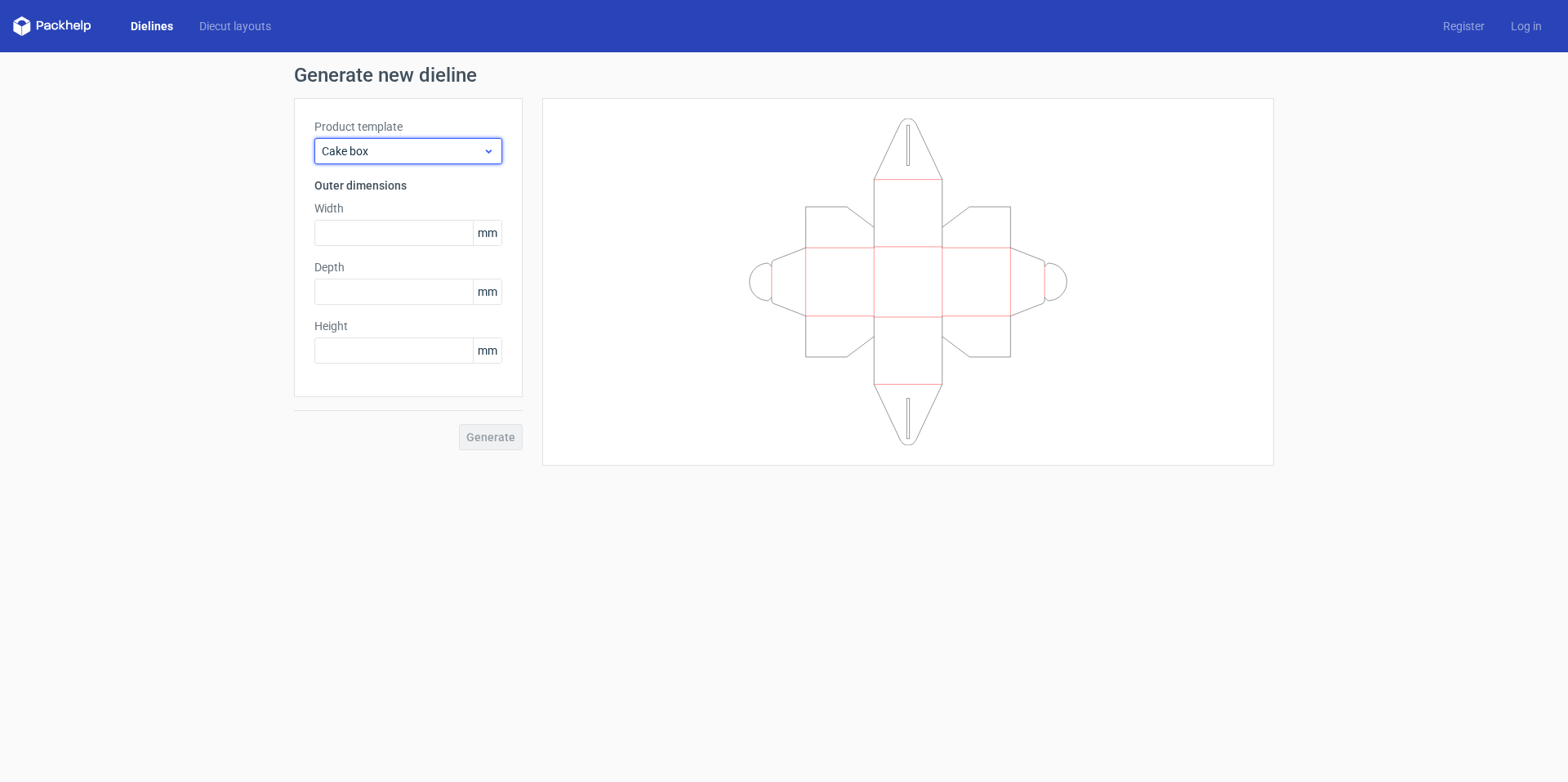
click at [394, 147] on span "Cake box" at bounding box center [402, 151] width 161 height 17
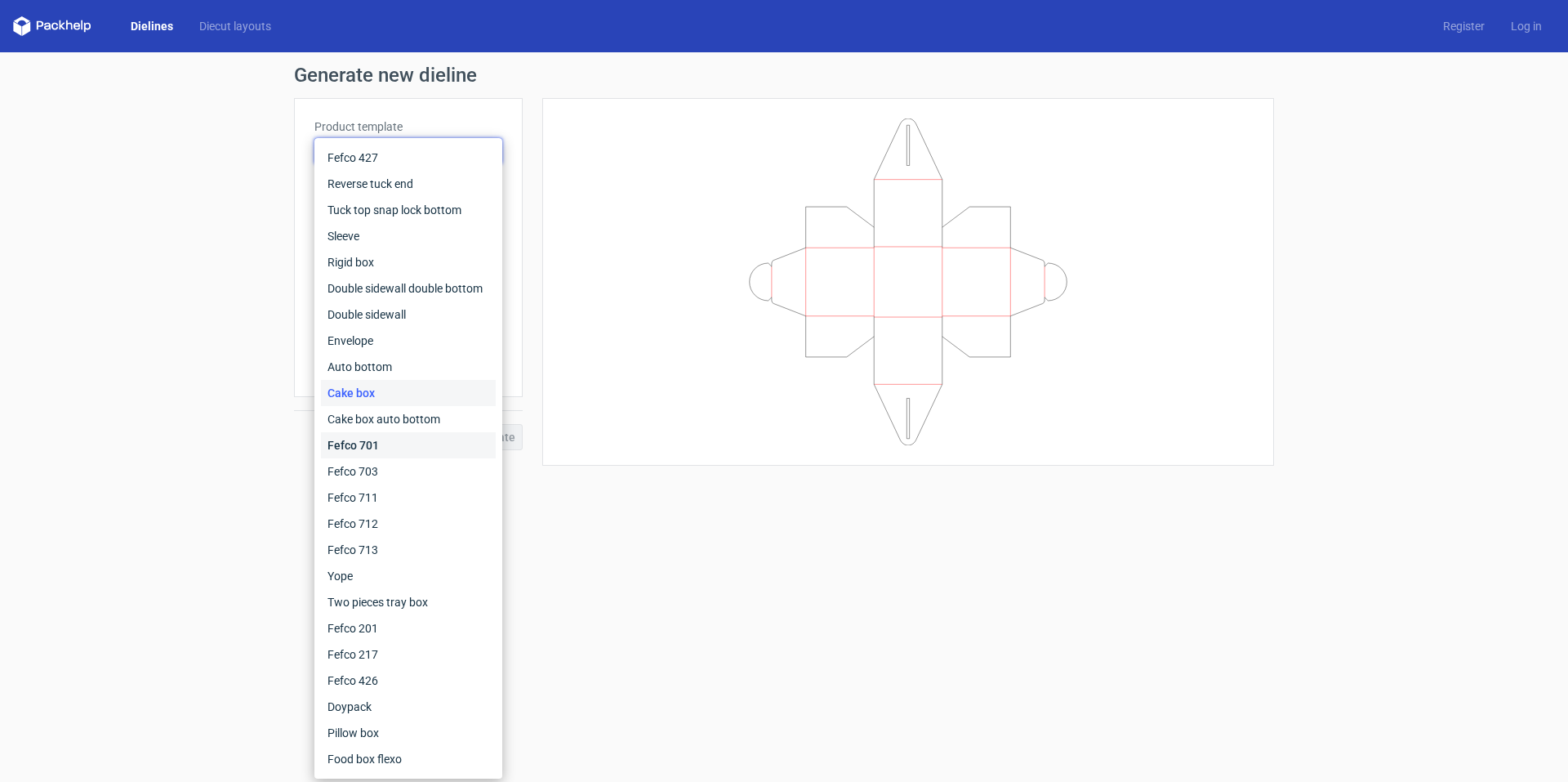
click at [378, 446] on div "Fefco 701" at bounding box center [408, 445] width 175 height 27
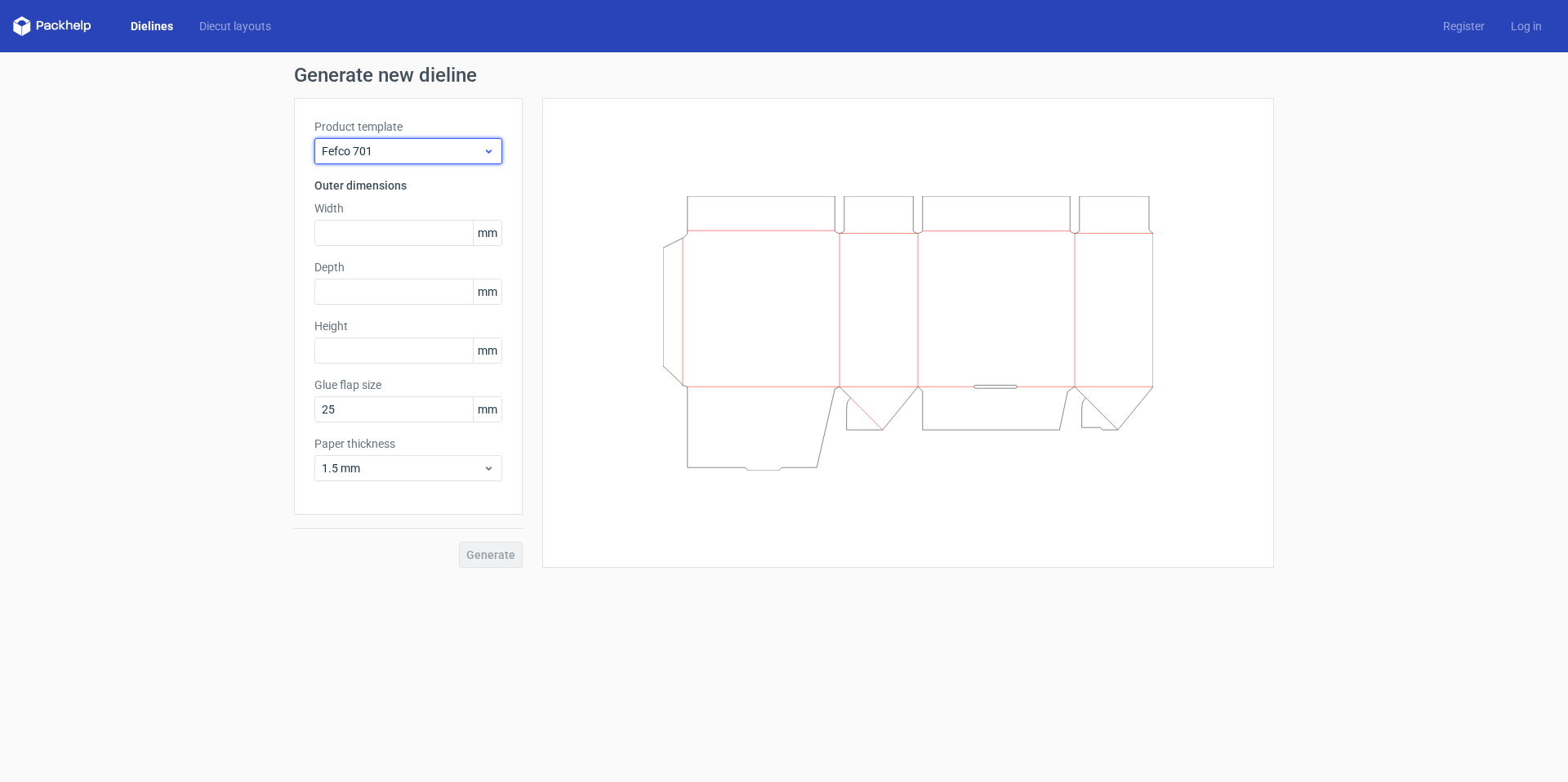
click at [394, 149] on span "Fefco 701" at bounding box center [402, 151] width 161 height 17
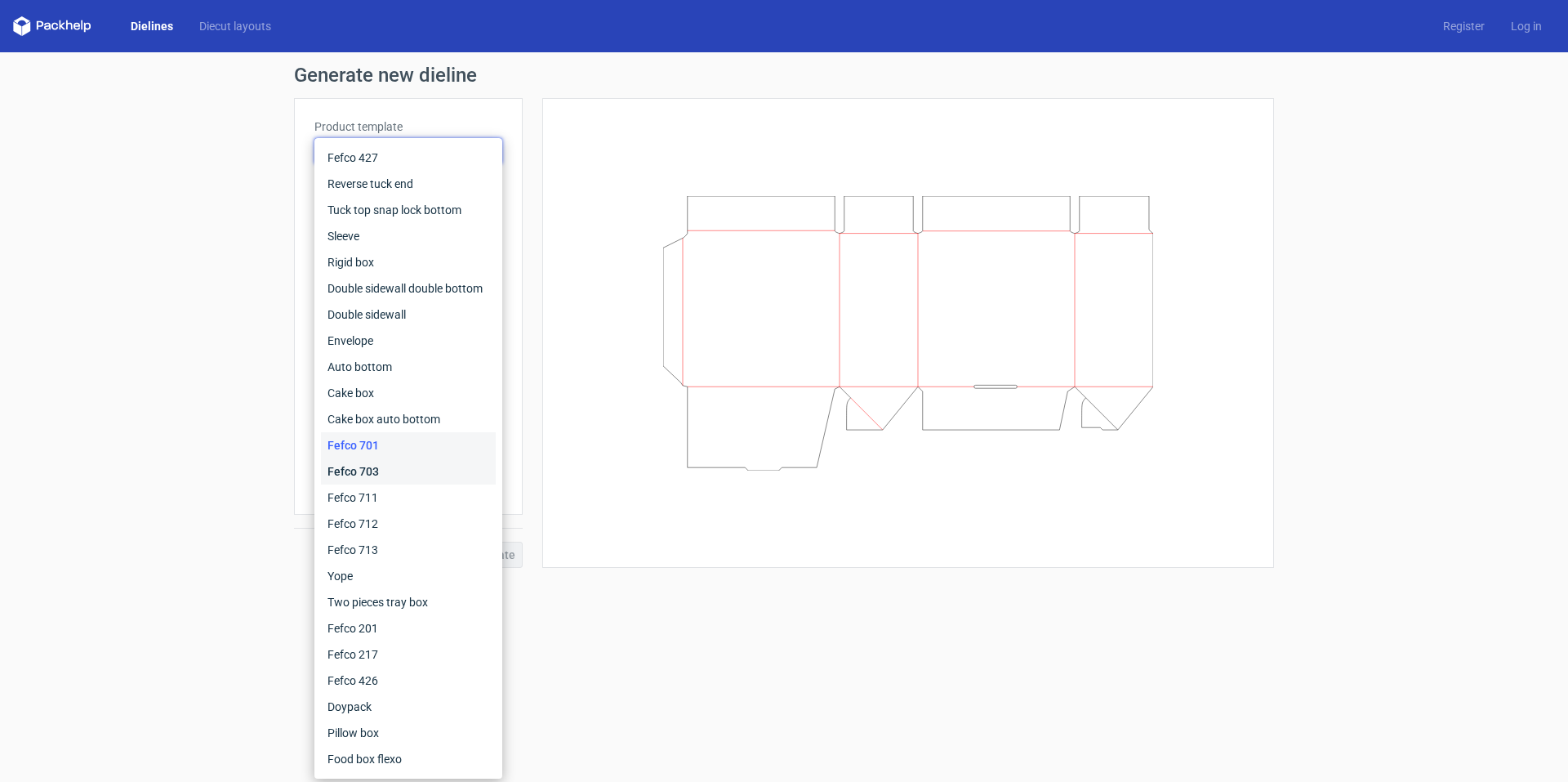
click at [391, 468] on div "Fefco 703" at bounding box center [408, 471] width 175 height 27
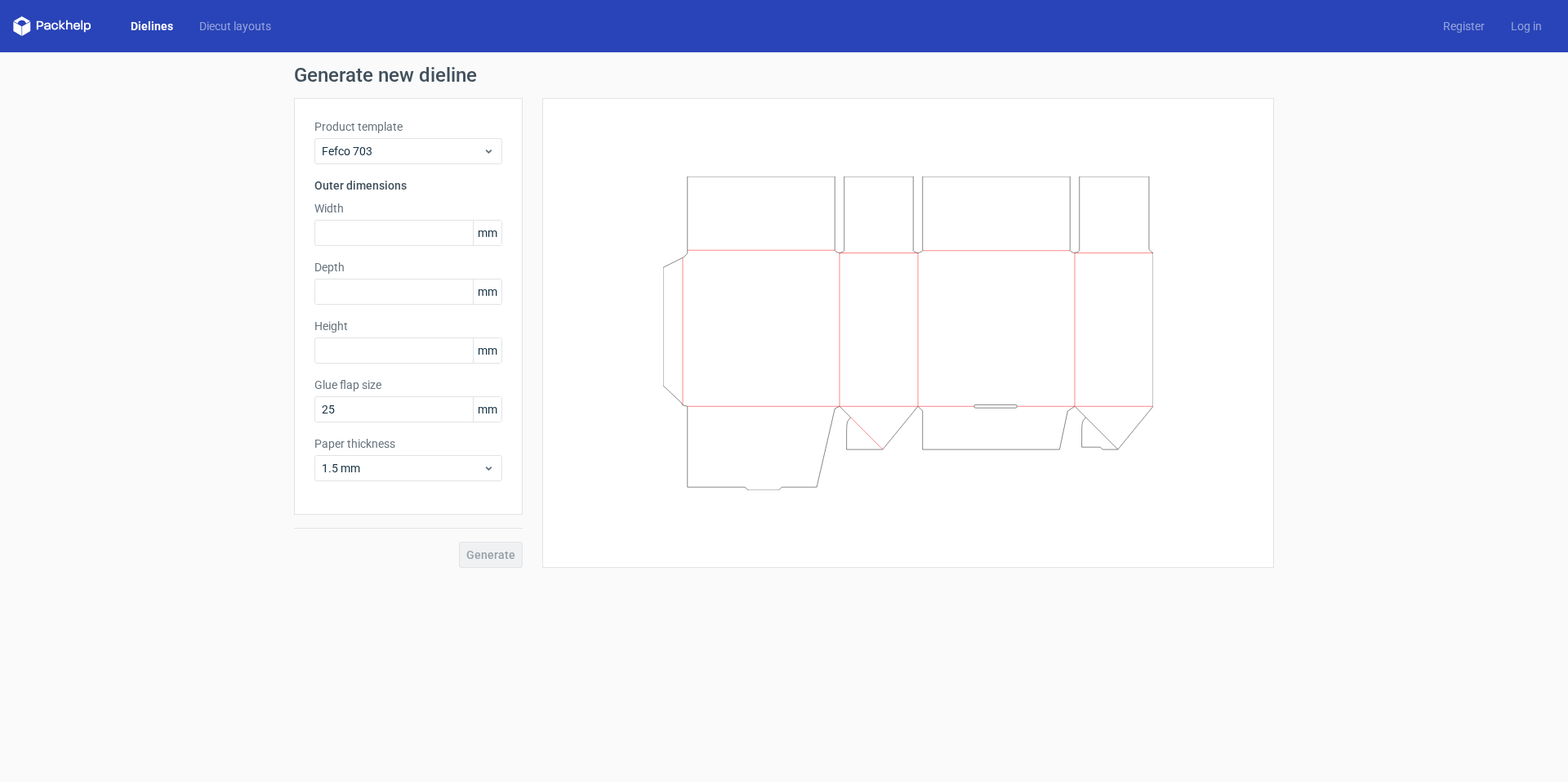
click at [382, 169] on div "Product template Fefco 703 Outer dimensions Width mm Depth mm Height mm Glue fl…" at bounding box center [409, 306] width 229 height 416
click at [364, 147] on span "Fefco 703" at bounding box center [402, 151] width 161 height 17
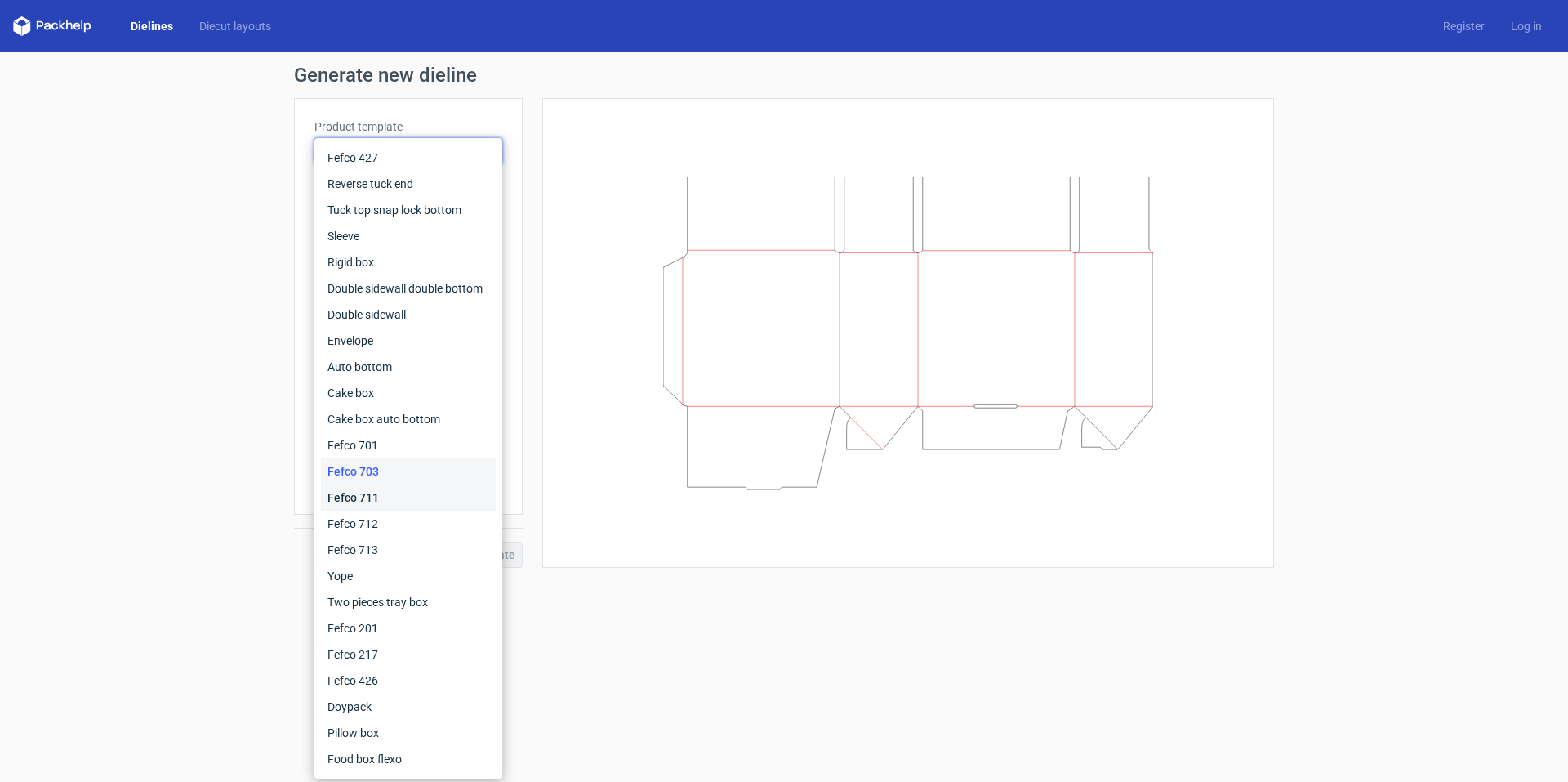
click at [349, 495] on div "Fefco 711" at bounding box center [408, 497] width 175 height 27
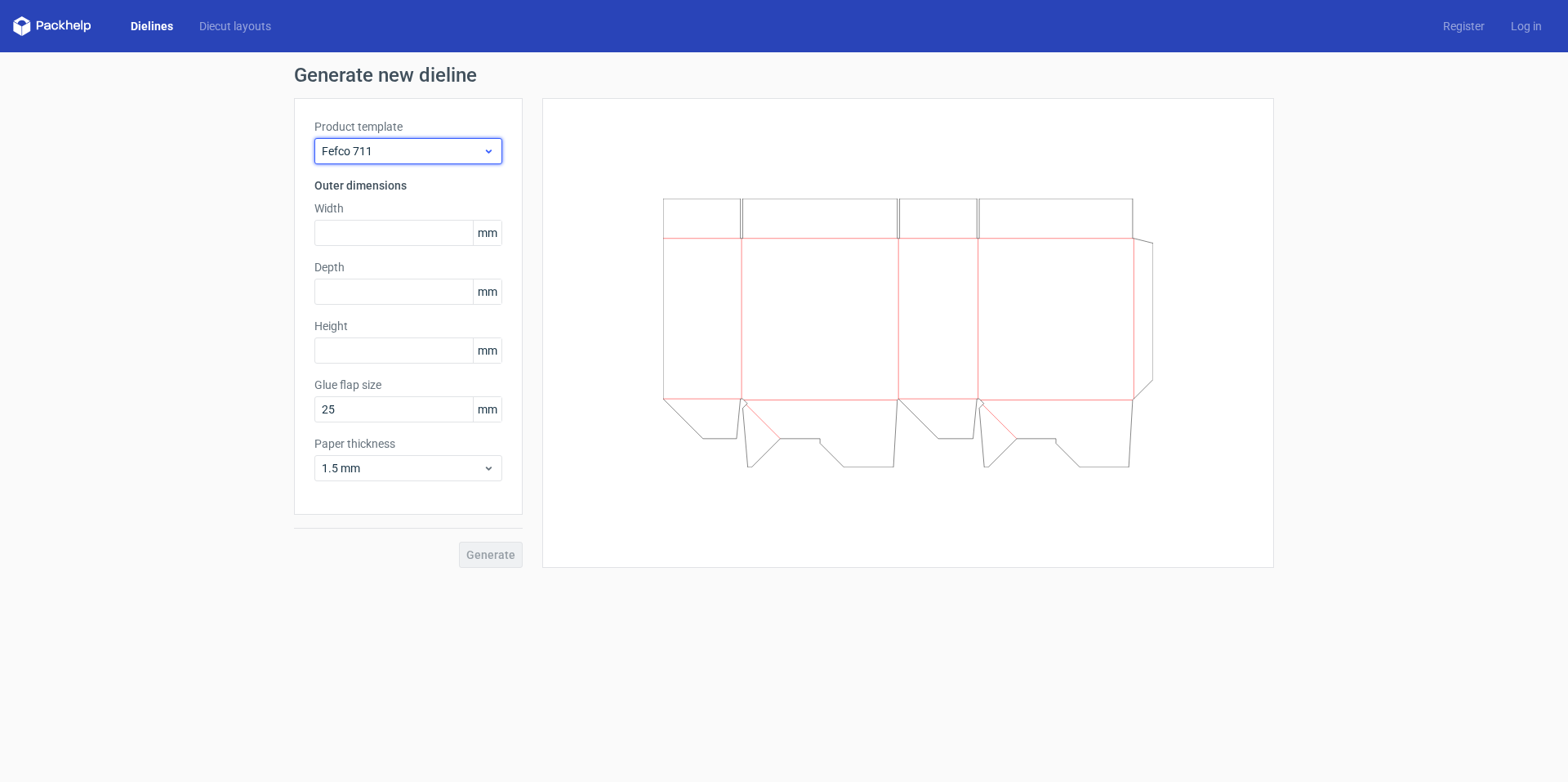
click at [433, 146] on span "Fefco 711" at bounding box center [402, 151] width 161 height 17
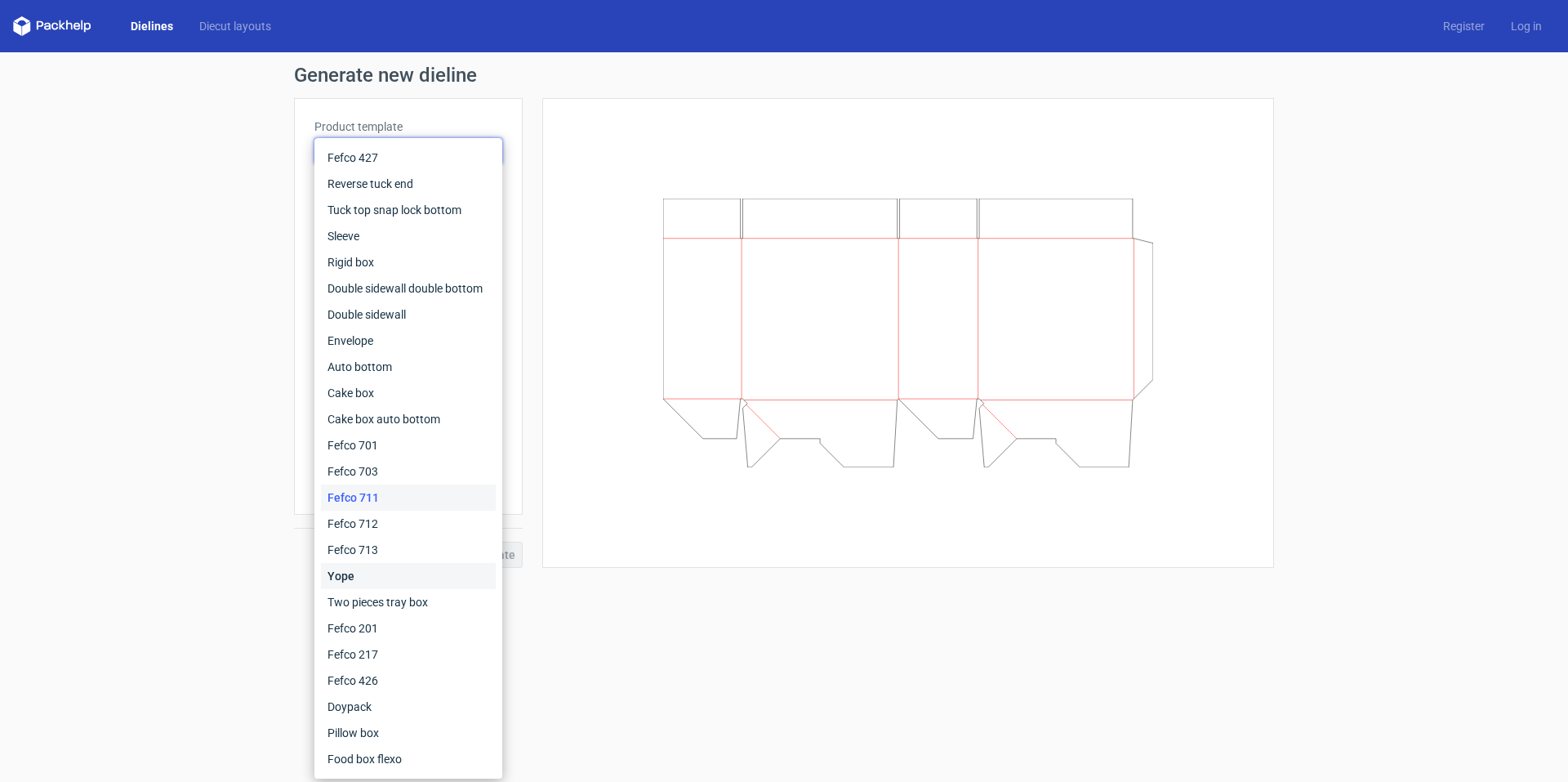
click at [378, 573] on div "Yope" at bounding box center [408, 576] width 175 height 27
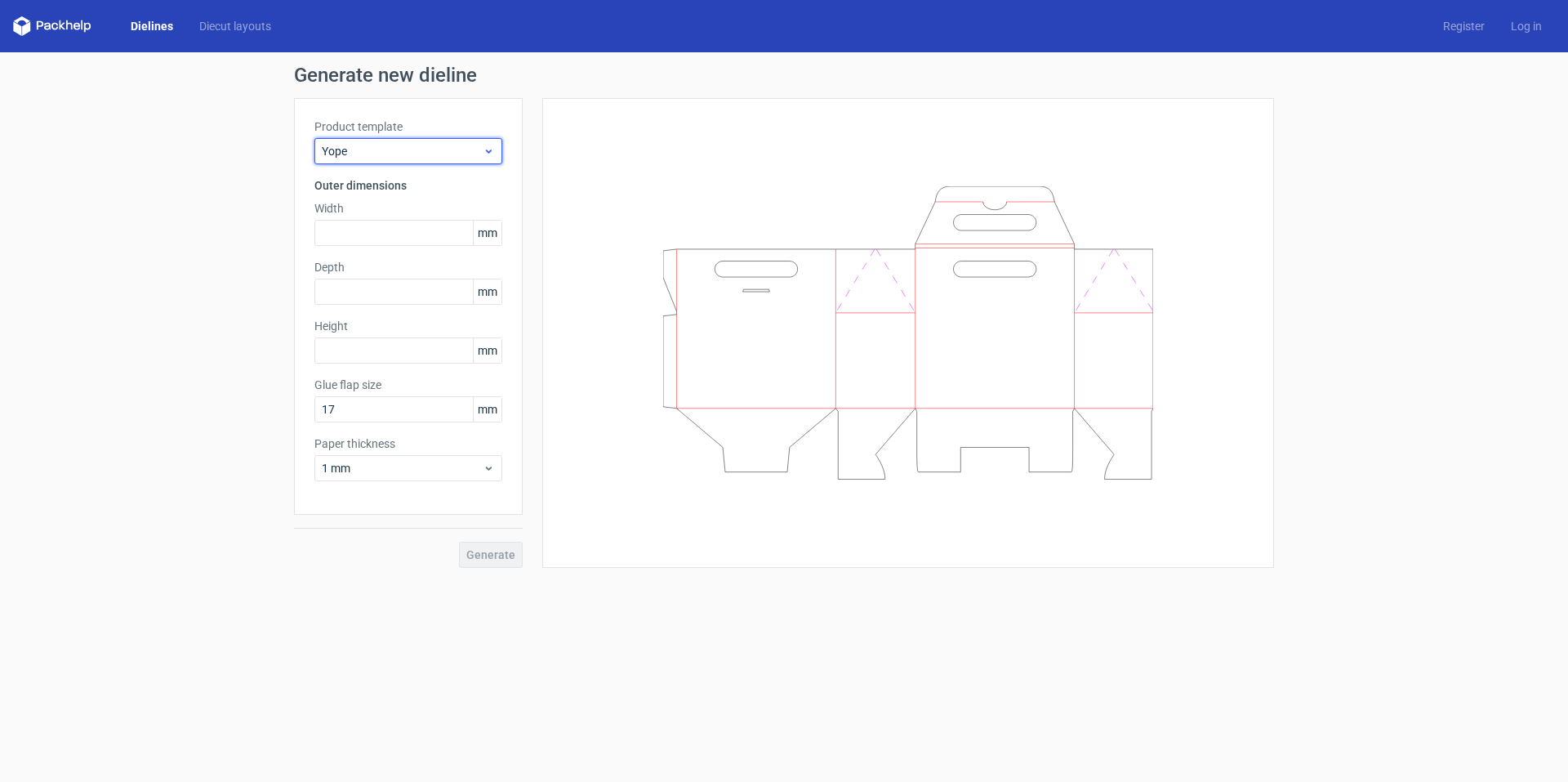
click at [444, 152] on span "Yope" at bounding box center [402, 151] width 161 height 17
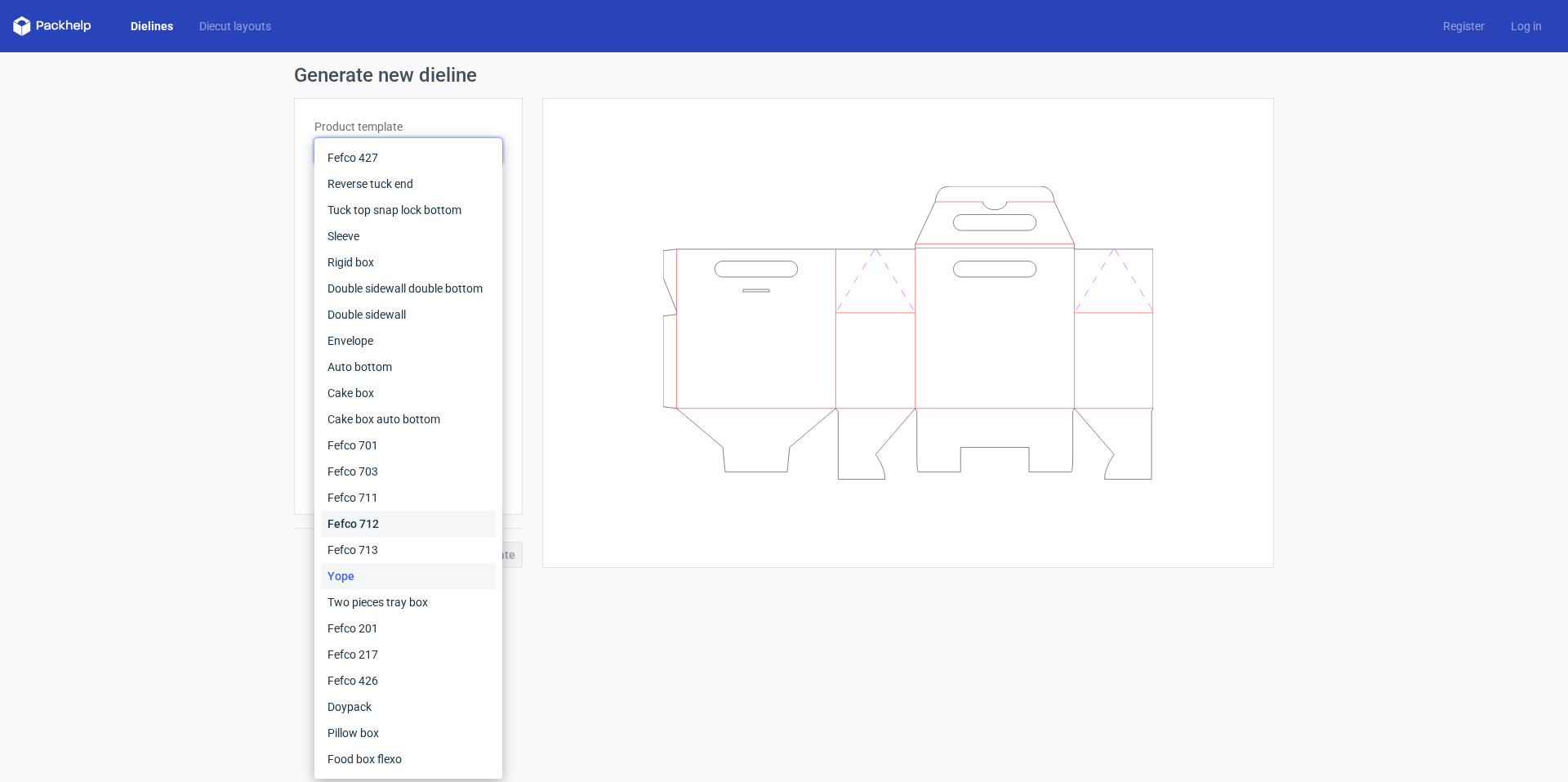
click at [386, 523] on div "Fefco 712" at bounding box center [408, 523] width 175 height 27
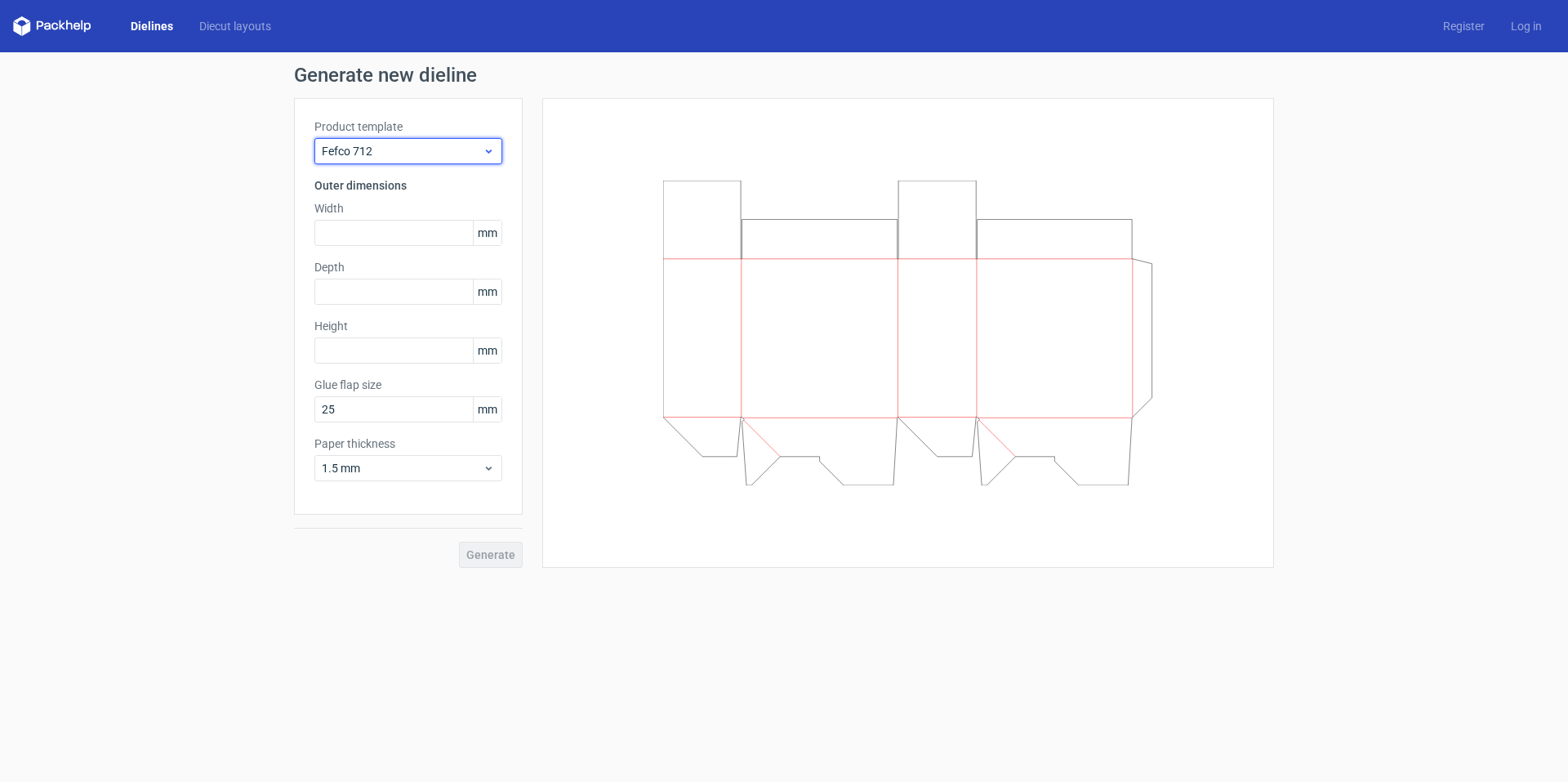
click at [414, 152] on span "Fefco 712" at bounding box center [402, 151] width 161 height 17
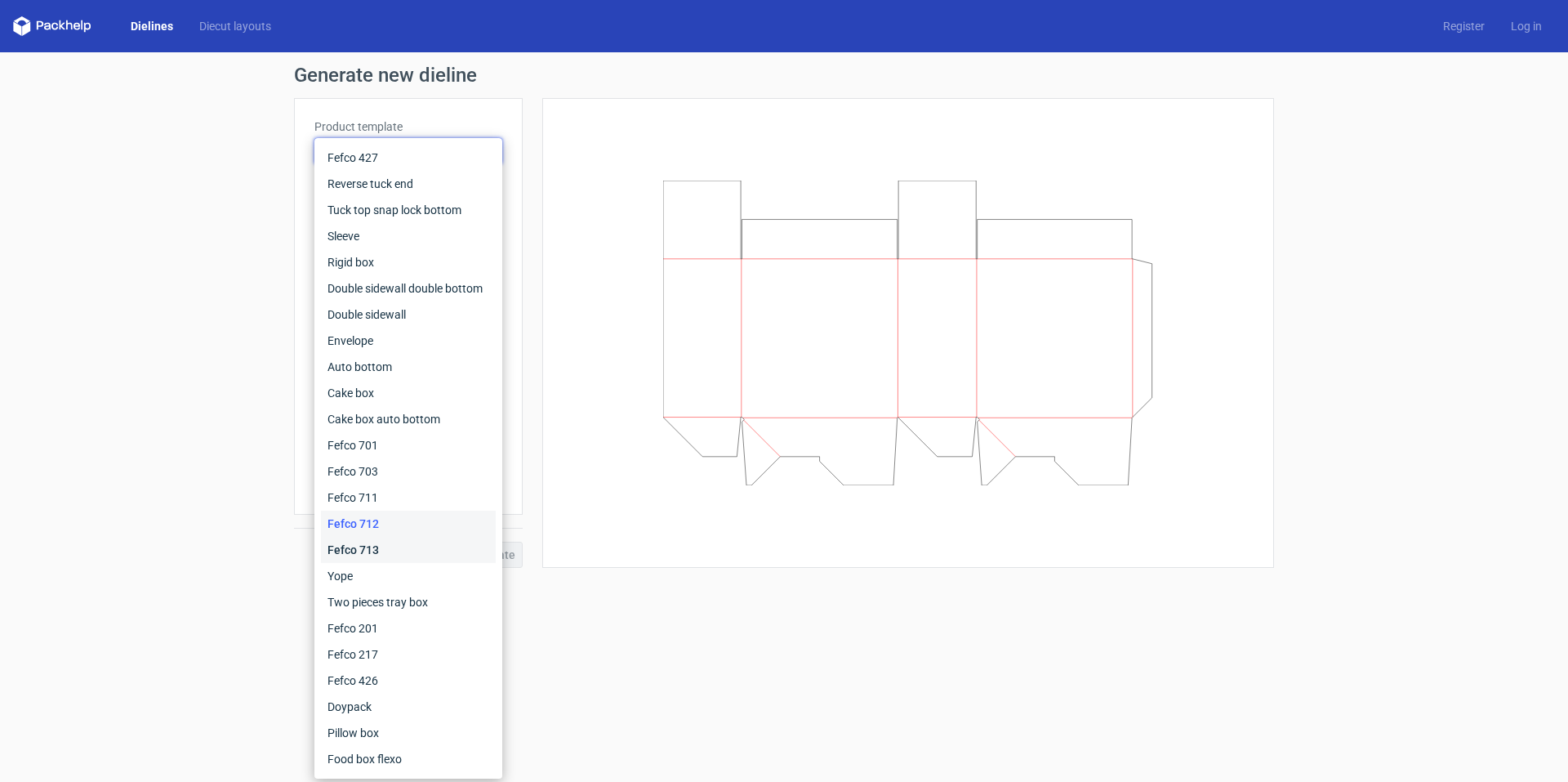
click at [398, 551] on div "Fefco 713" at bounding box center [408, 549] width 175 height 27
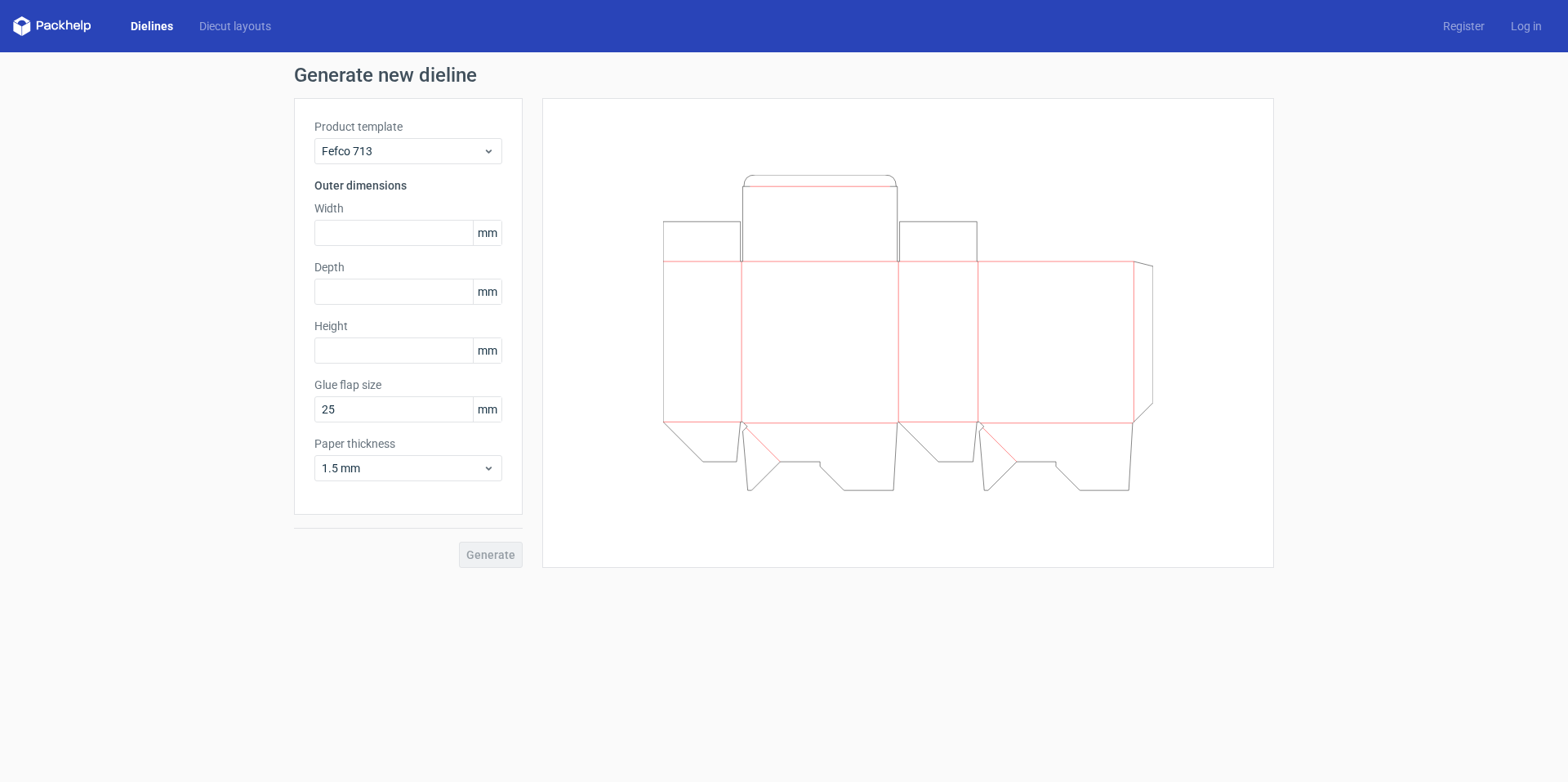
click at [439, 136] on div "Product template Fefco 713" at bounding box center [408, 141] width 188 height 46
click at [439, 138] on div "Product template Fefco 713" at bounding box center [408, 141] width 188 height 46
click at [439, 138] on div "Fefco 713" at bounding box center [408, 151] width 188 height 27
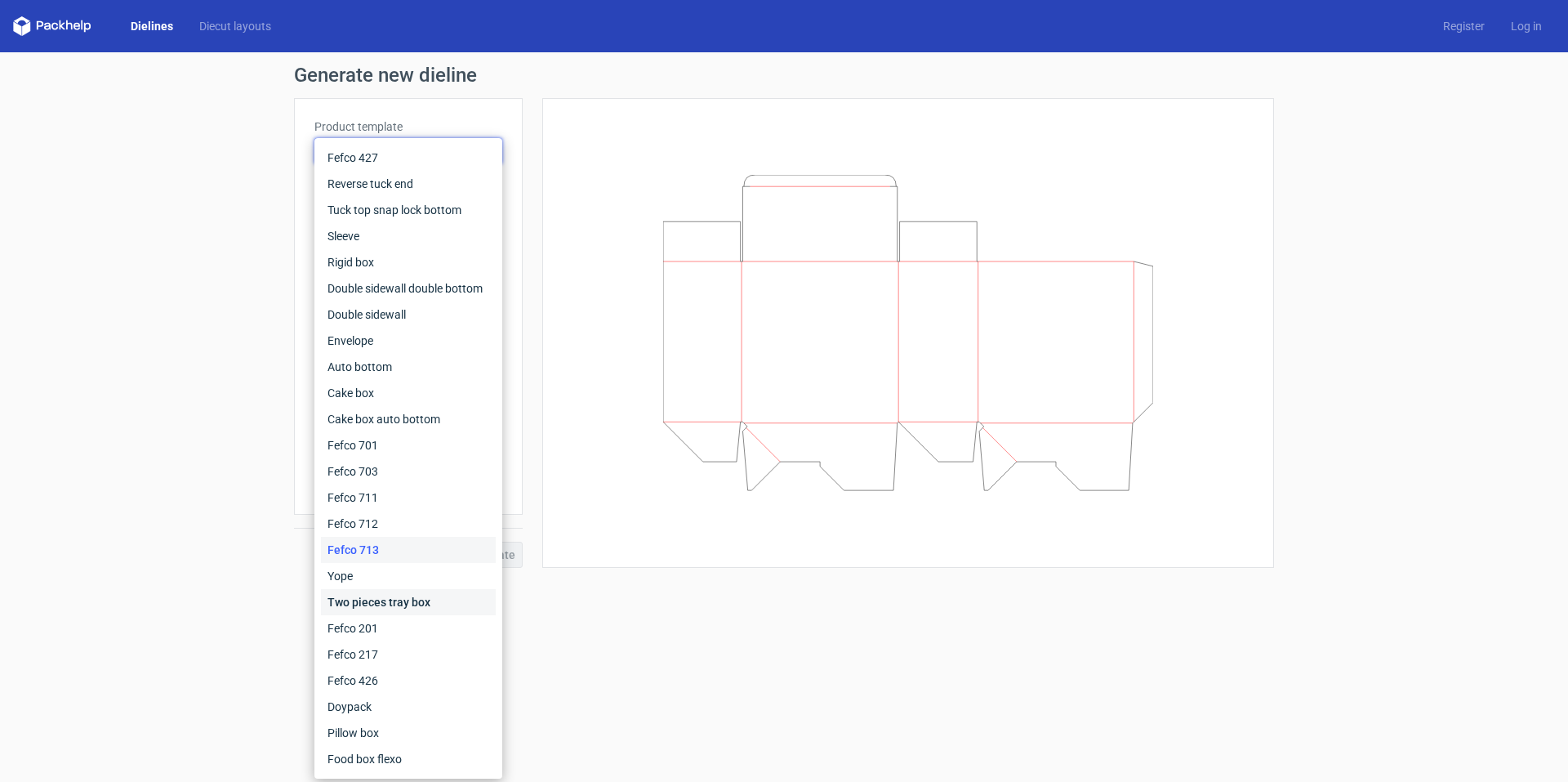
click at [394, 604] on div "Two pieces tray box" at bounding box center [408, 601] width 175 height 27
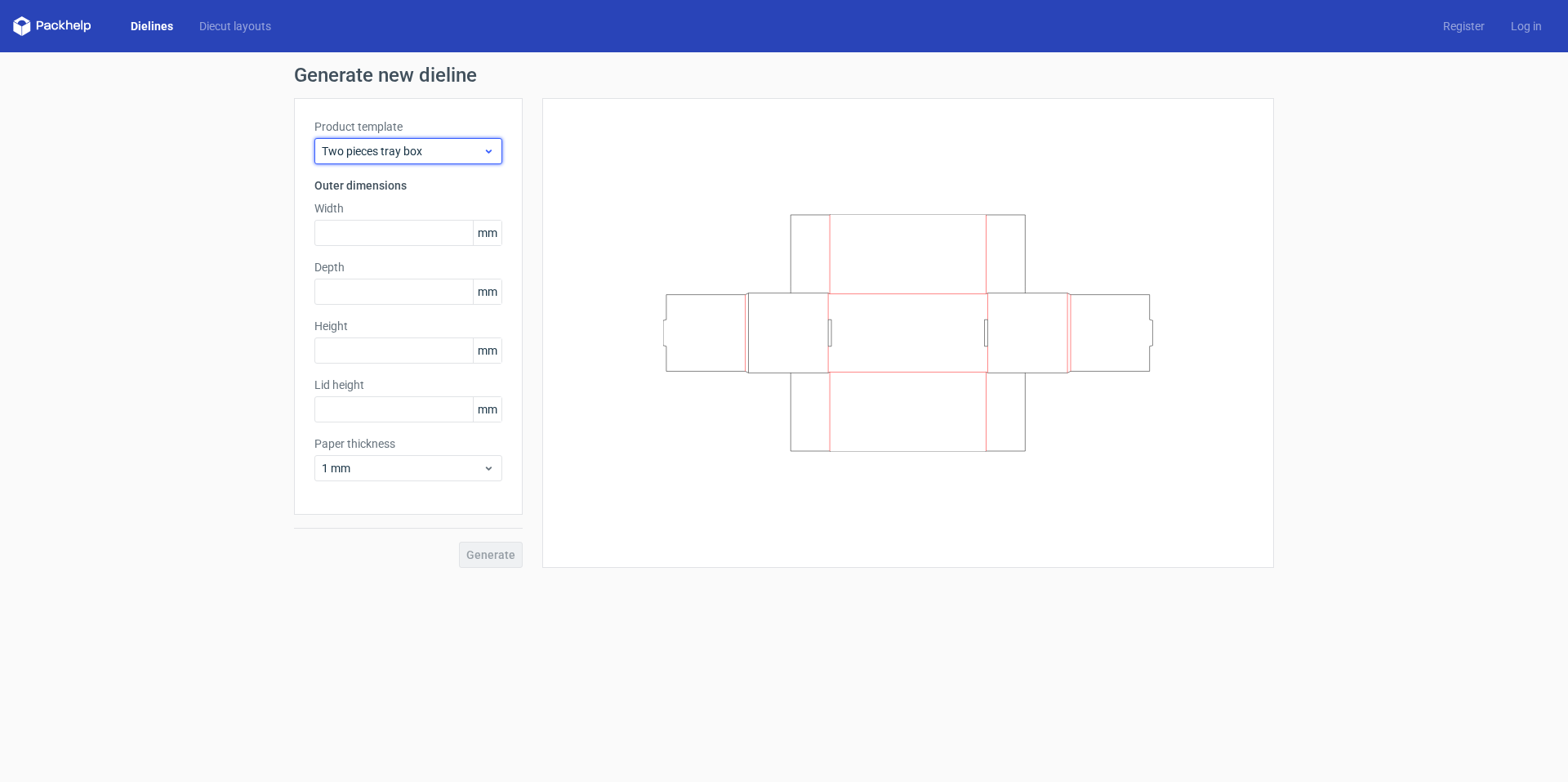
click at [411, 161] on div "Two pieces tray box" at bounding box center [408, 151] width 188 height 27
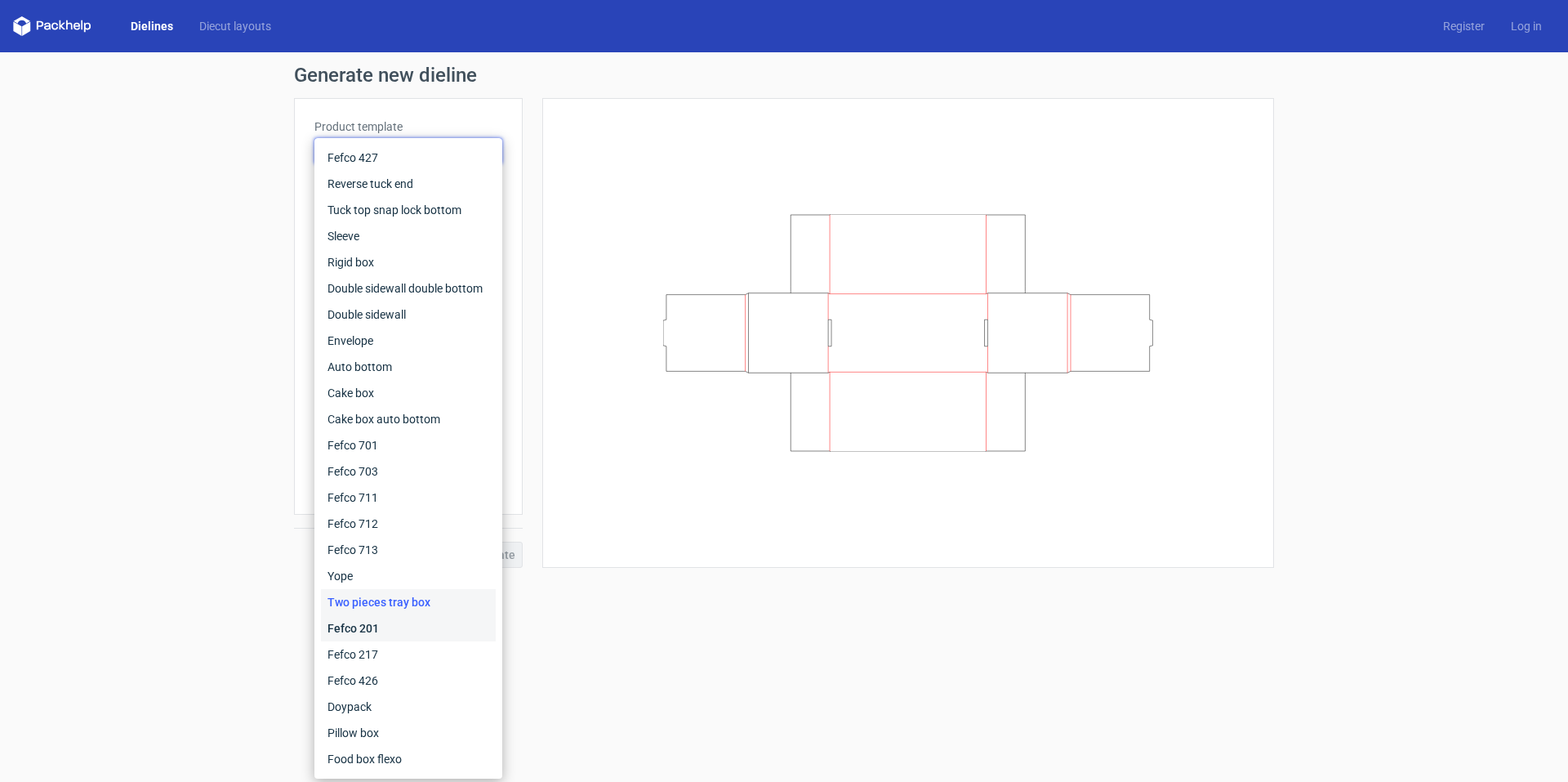
click at [367, 628] on div "Fefco 201" at bounding box center [408, 628] width 175 height 27
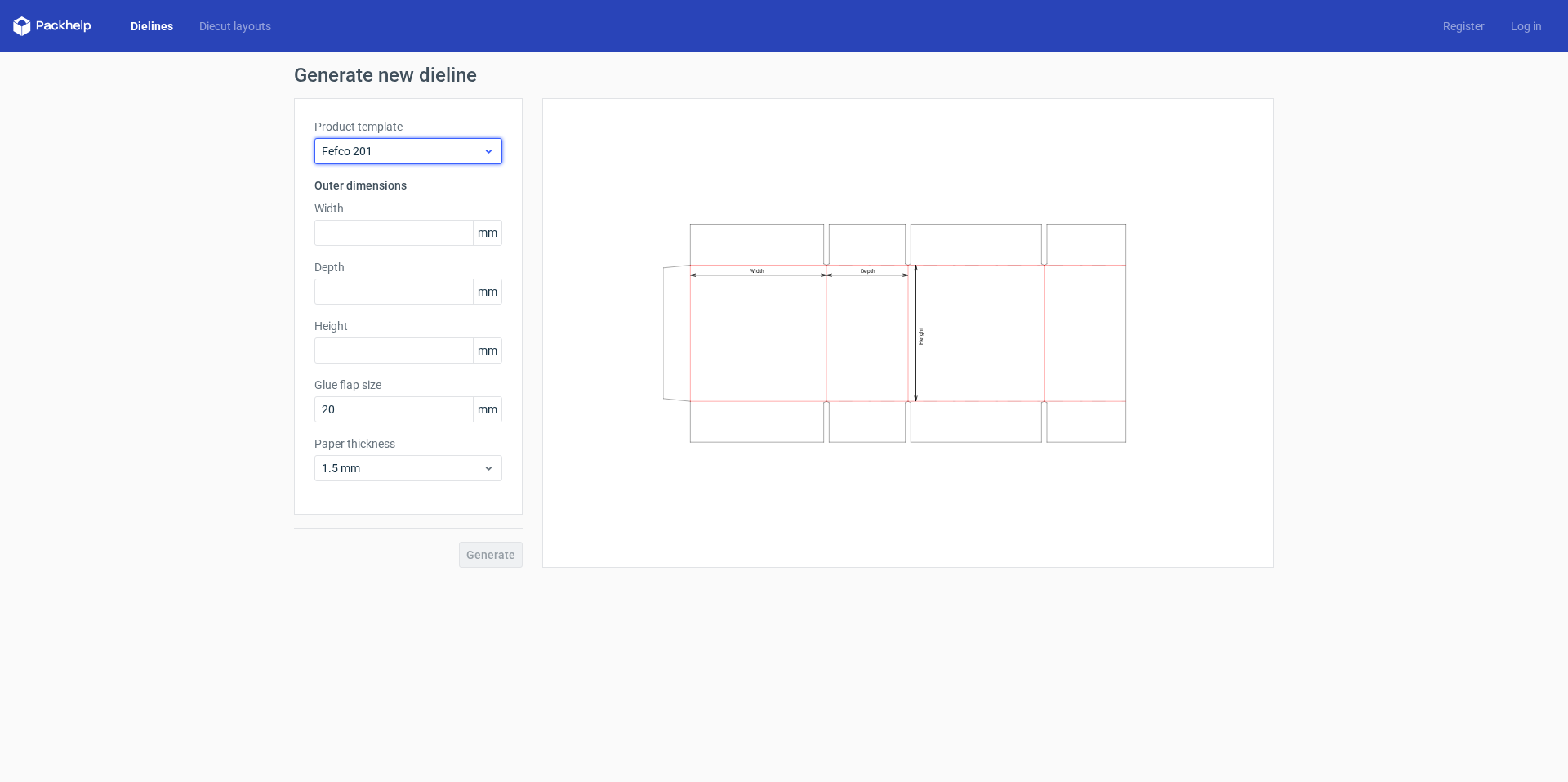
click at [382, 148] on span "Fefco 201" at bounding box center [402, 151] width 161 height 17
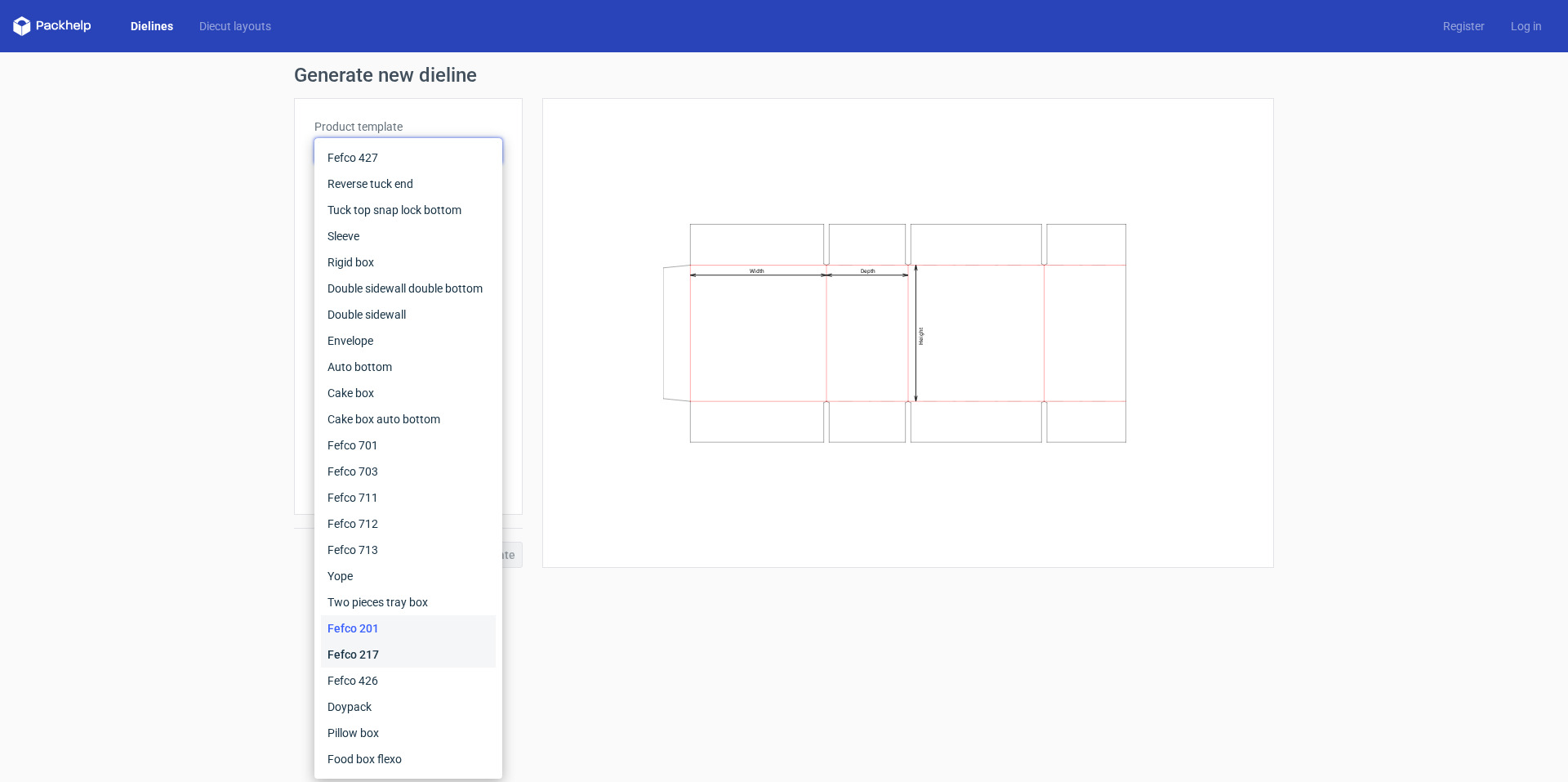
click at [401, 656] on div "Fefco 217" at bounding box center [408, 655] width 175 height 27
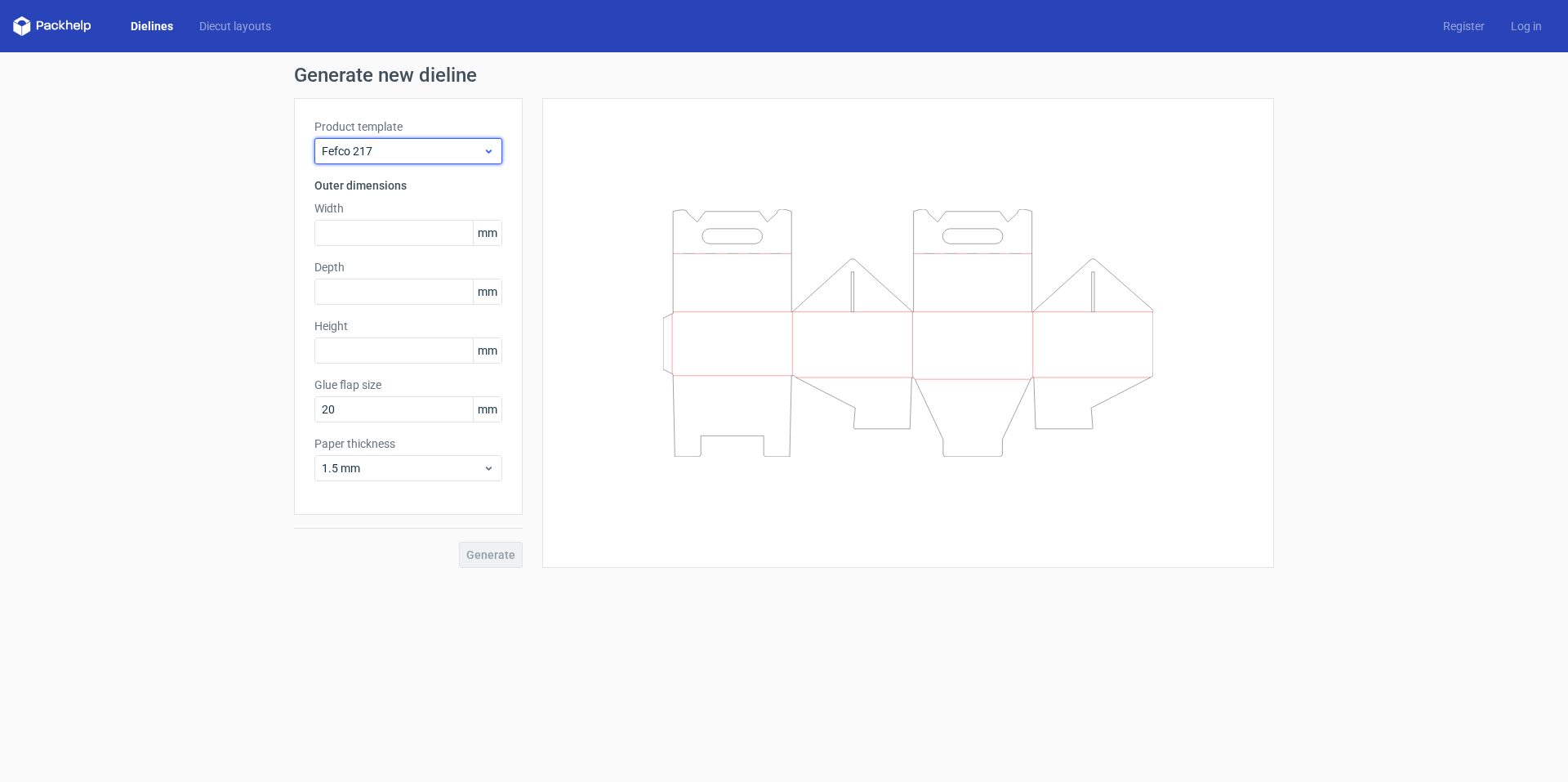
click at [401, 149] on span "Fefco 217" at bounding box center [402, 151] width 161 height 17
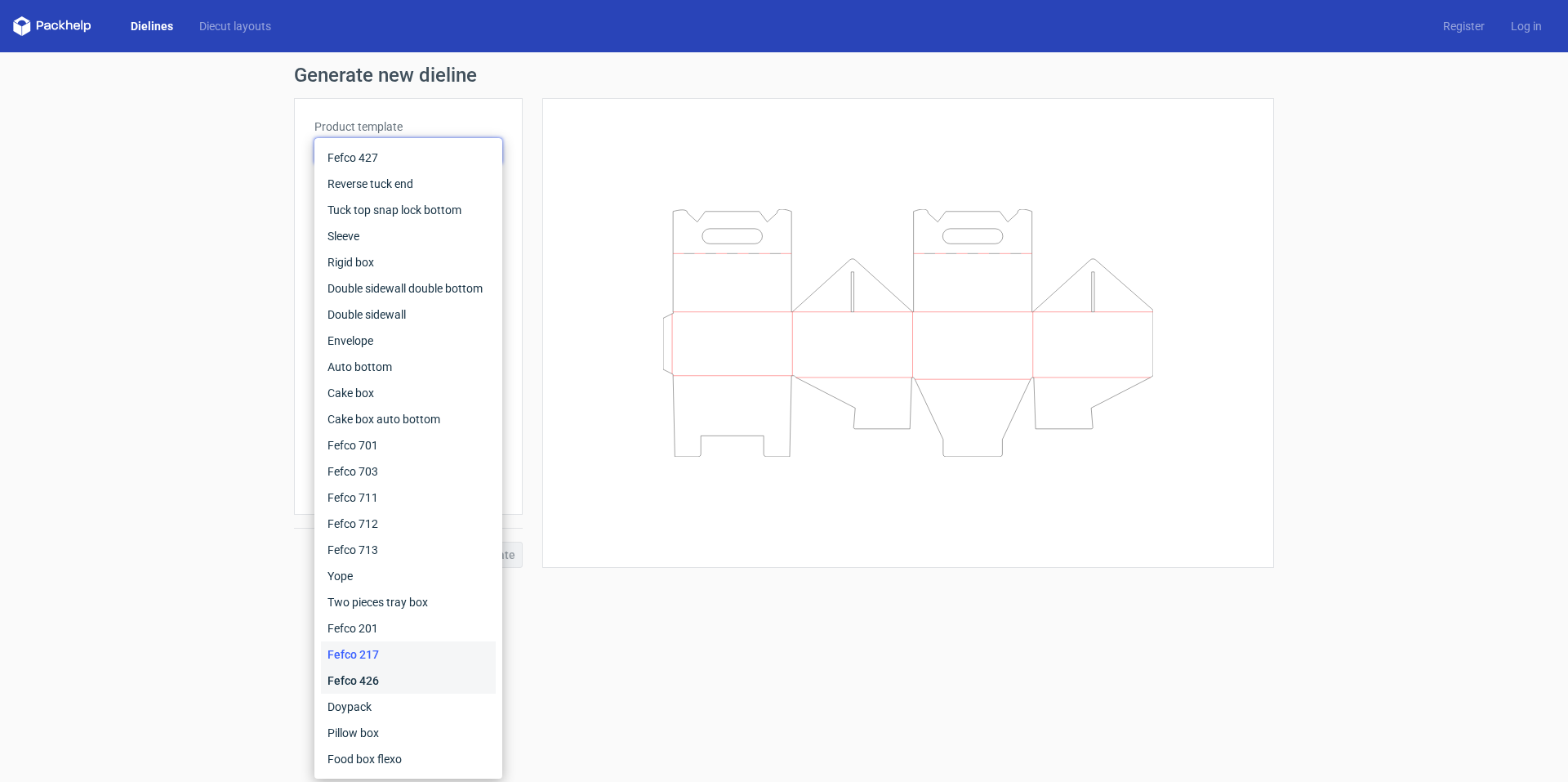
click at [402, 674] on div "Fefco 426" at bounding box center [408, 680] width 175 height 27
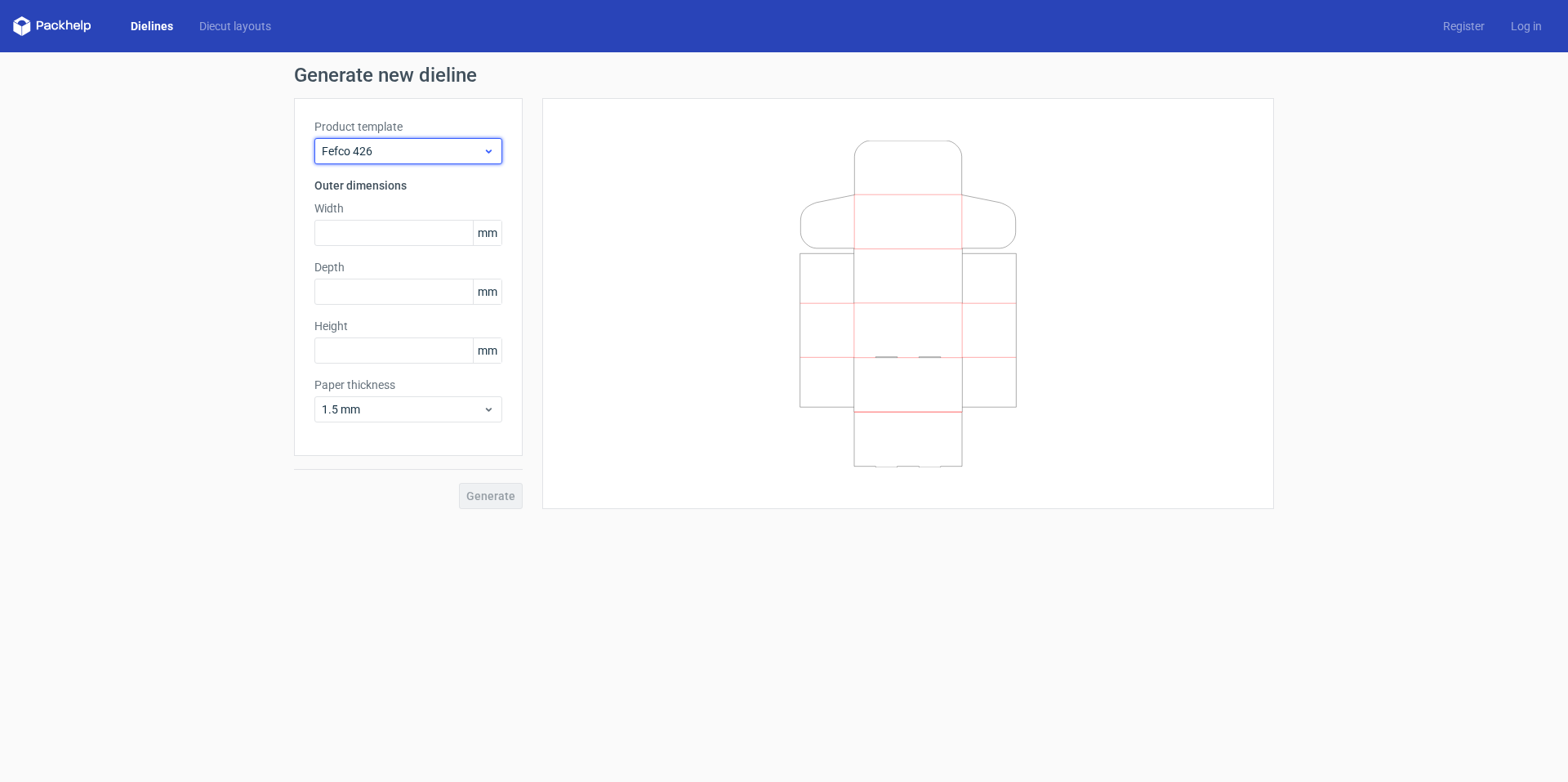
click at [438, 142] on div "Fefco 426" at bounding box center [408, 151] width 188 height 27
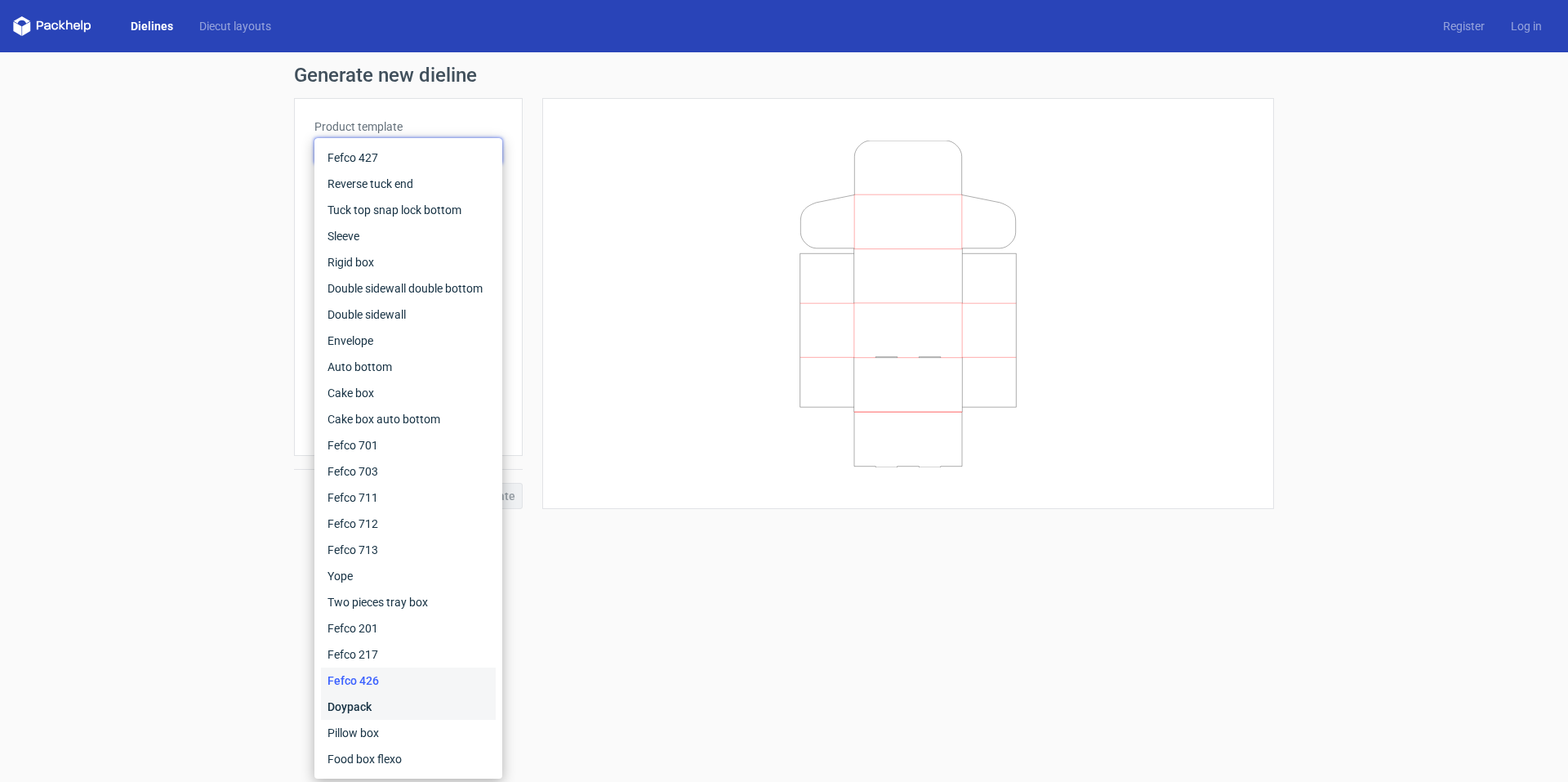
click at [364, 709] on div "Doypack" at bounding box center [408, 707] width 175 height 27
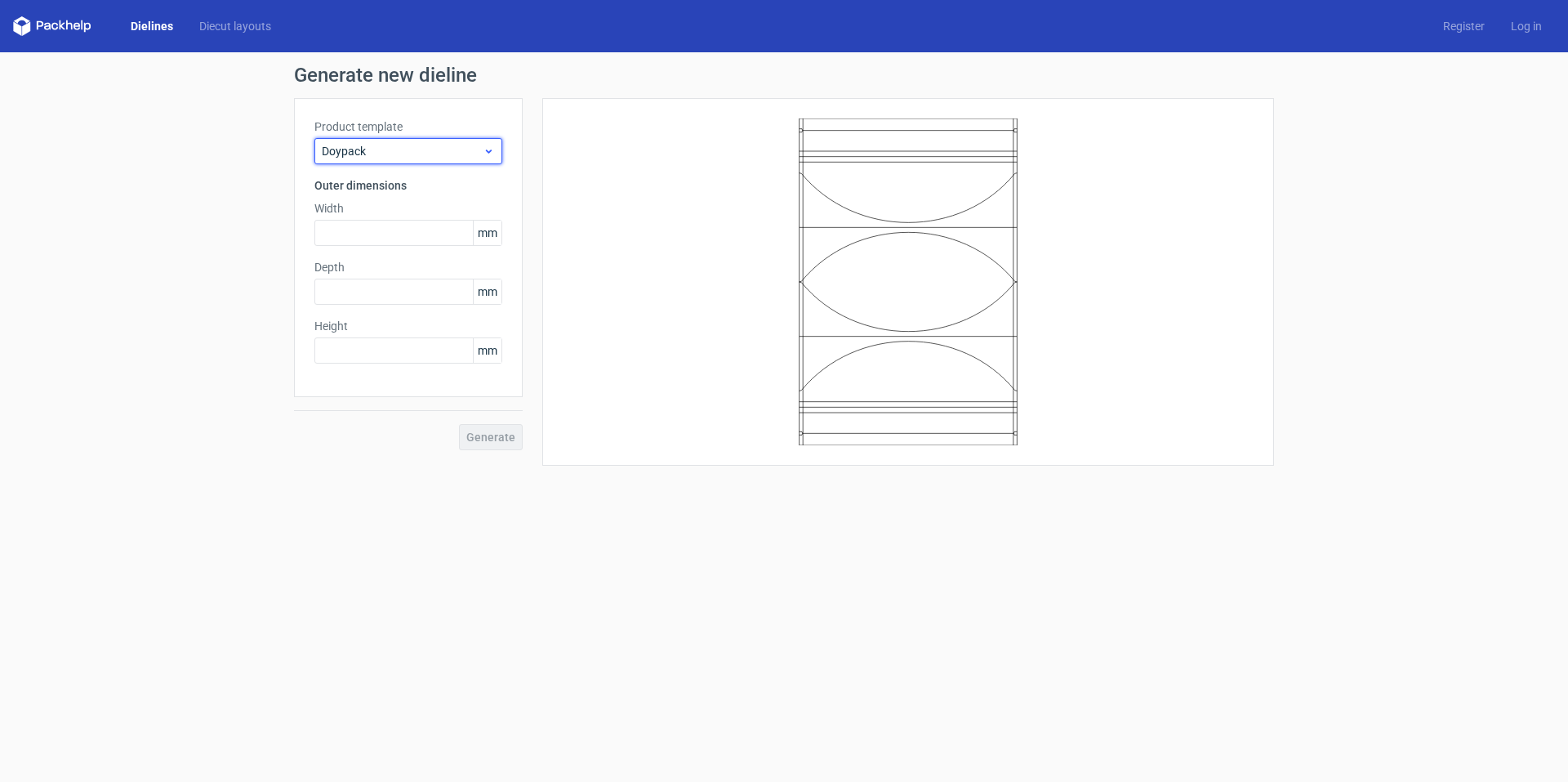
click at [434, 147] on span "Doypack" at bounding box center [402, 151] width 161 height 17
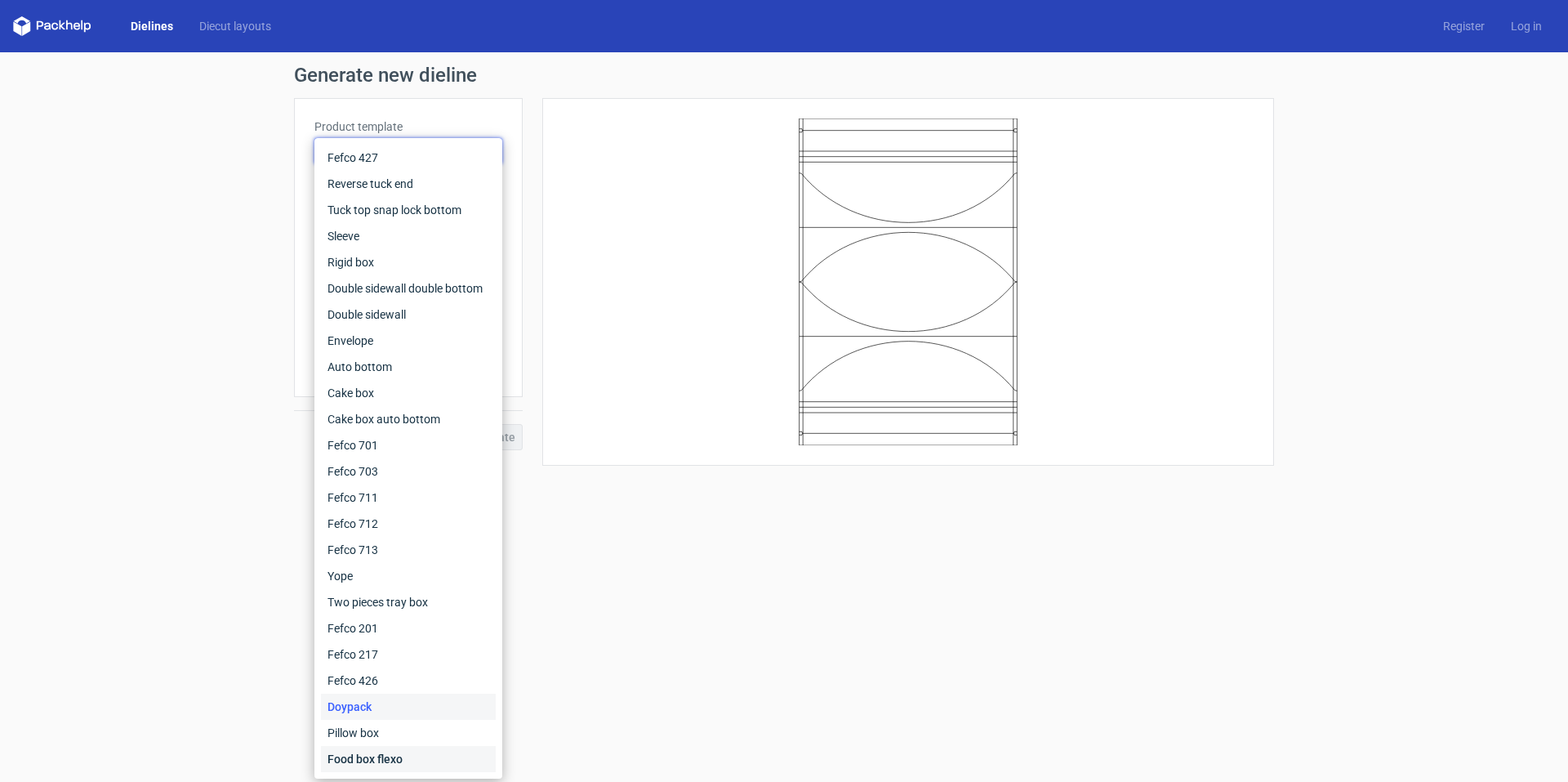
click at [364, 763] on div "Food box flexo" at bounding box center [408, 759] width 175 height 27
